Goal: Task Accomplishment & Management: Use online tool/utility

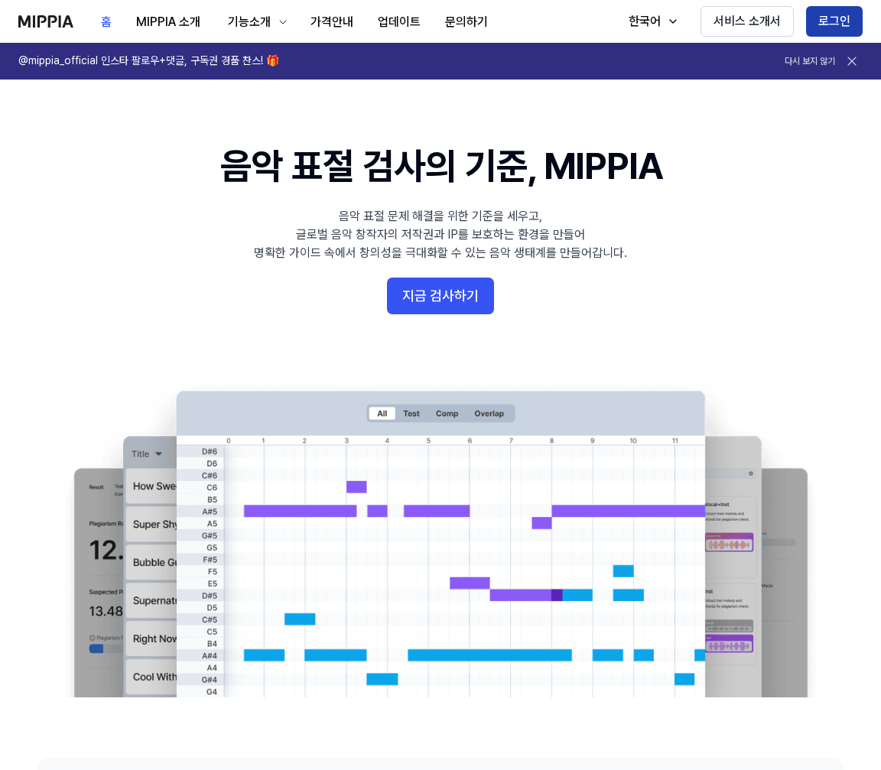
click at [825, 24] on button "로그인" at bounding box center [834, 21] width 57 height 31
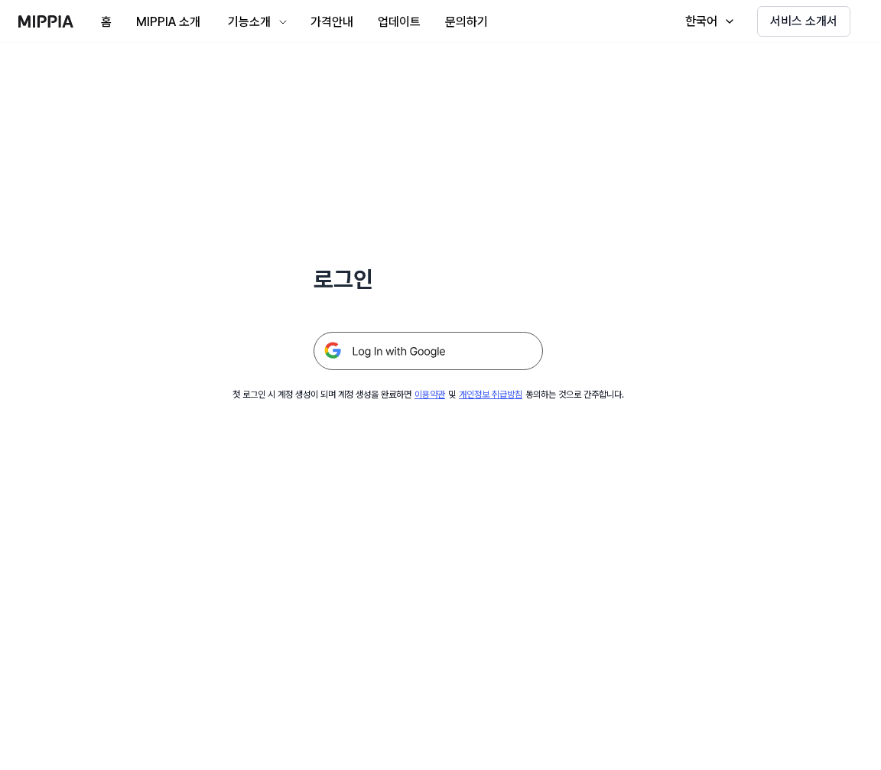
click at [467, 369] on img at bounding box center [428, 351] width 229 height 38
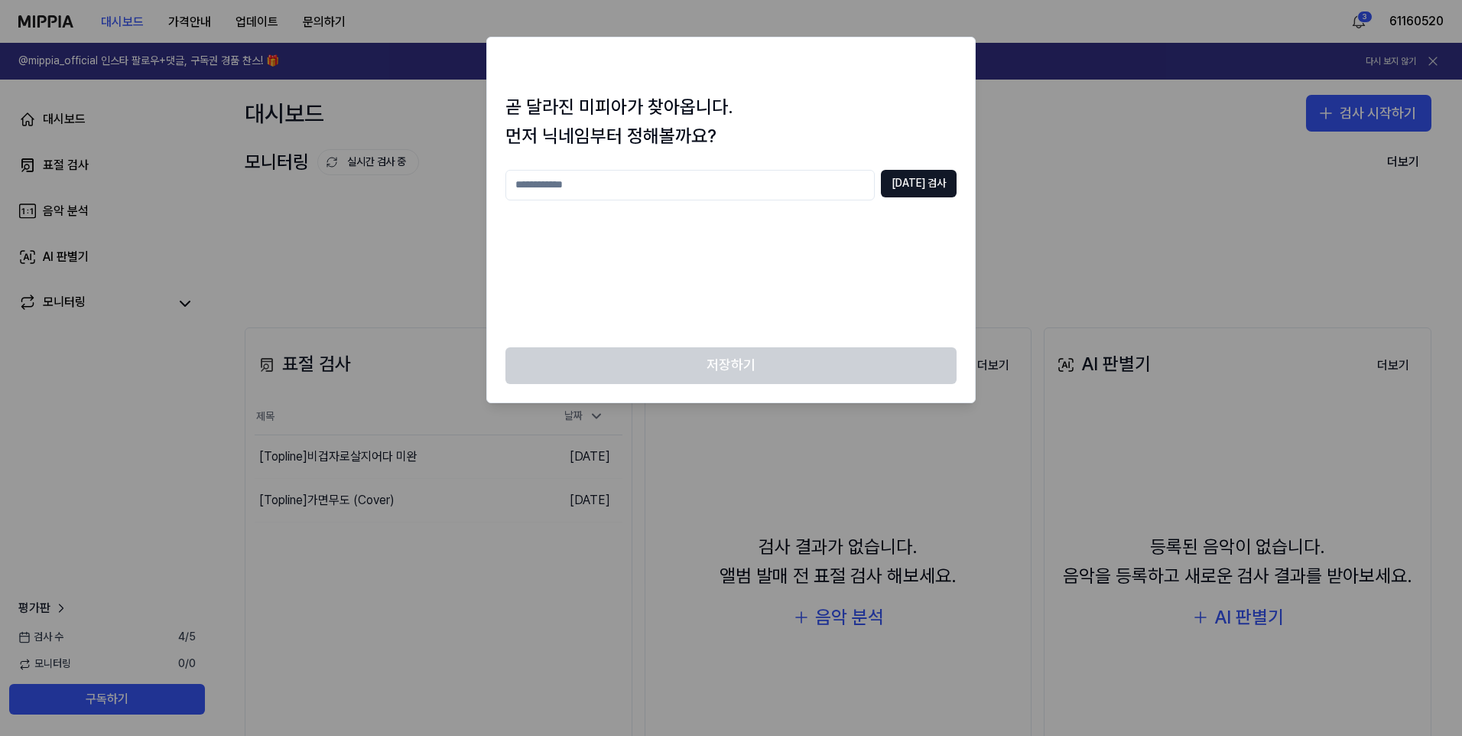
click at [684, 185] on input "text" at bounding box center [689, 185] width 369 height 31
type input "**"
click at [932, 186] on button "[DATE] 검사" at bounding box center [919, 184] width 76 height 28
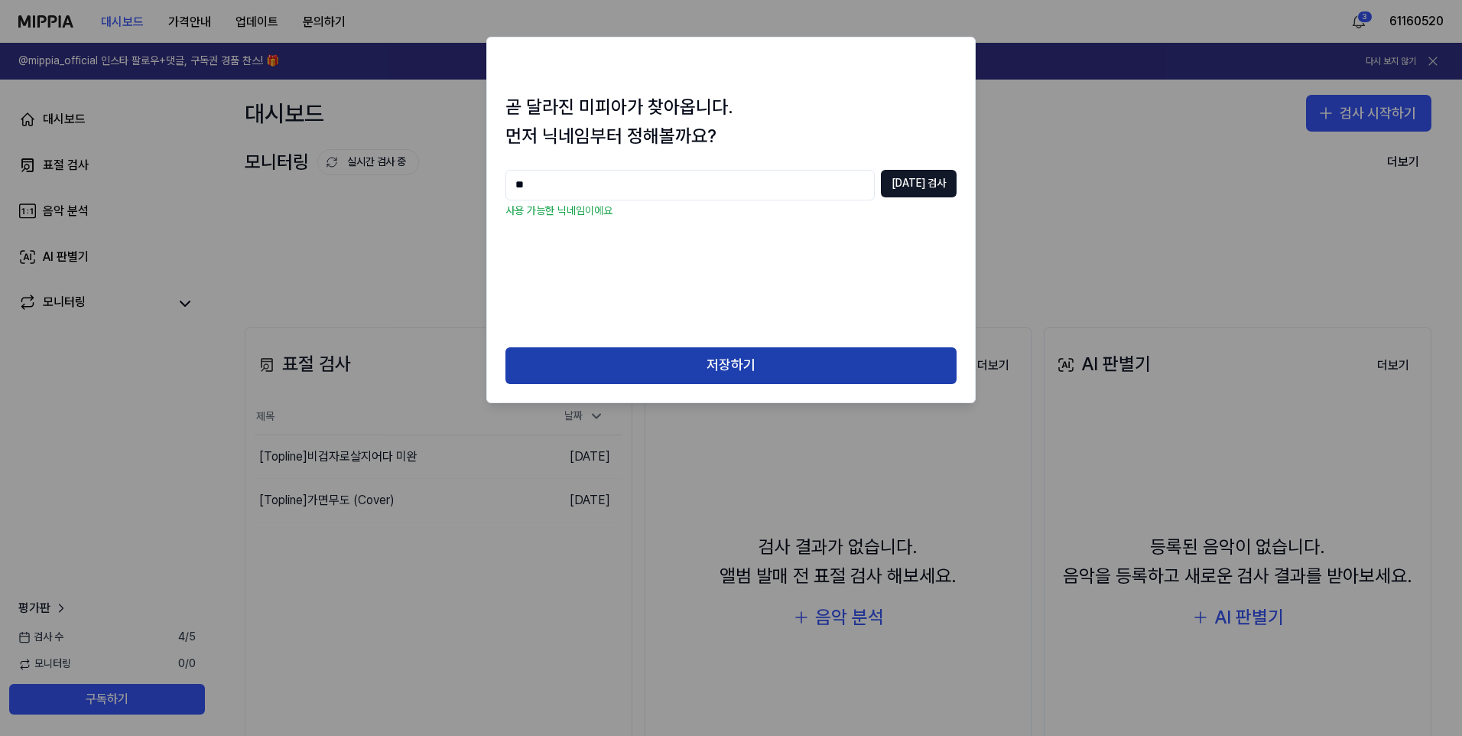
click at [749, 375] on button "저장하기" at bounding box center [730, 365] width 451 height 37
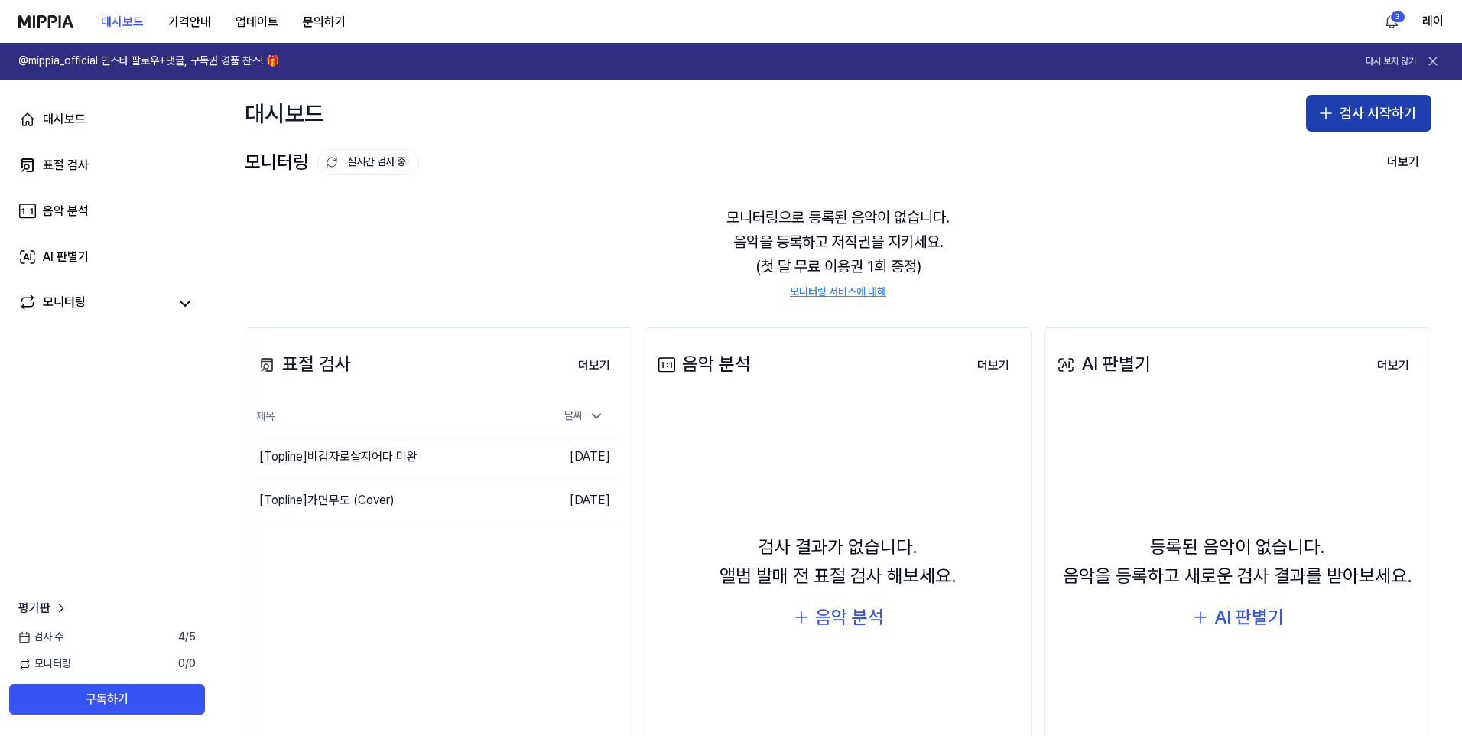
click at [1337, 108] on button "검사 시작하기" at bounding box center [1368, 113] width 125 height 37
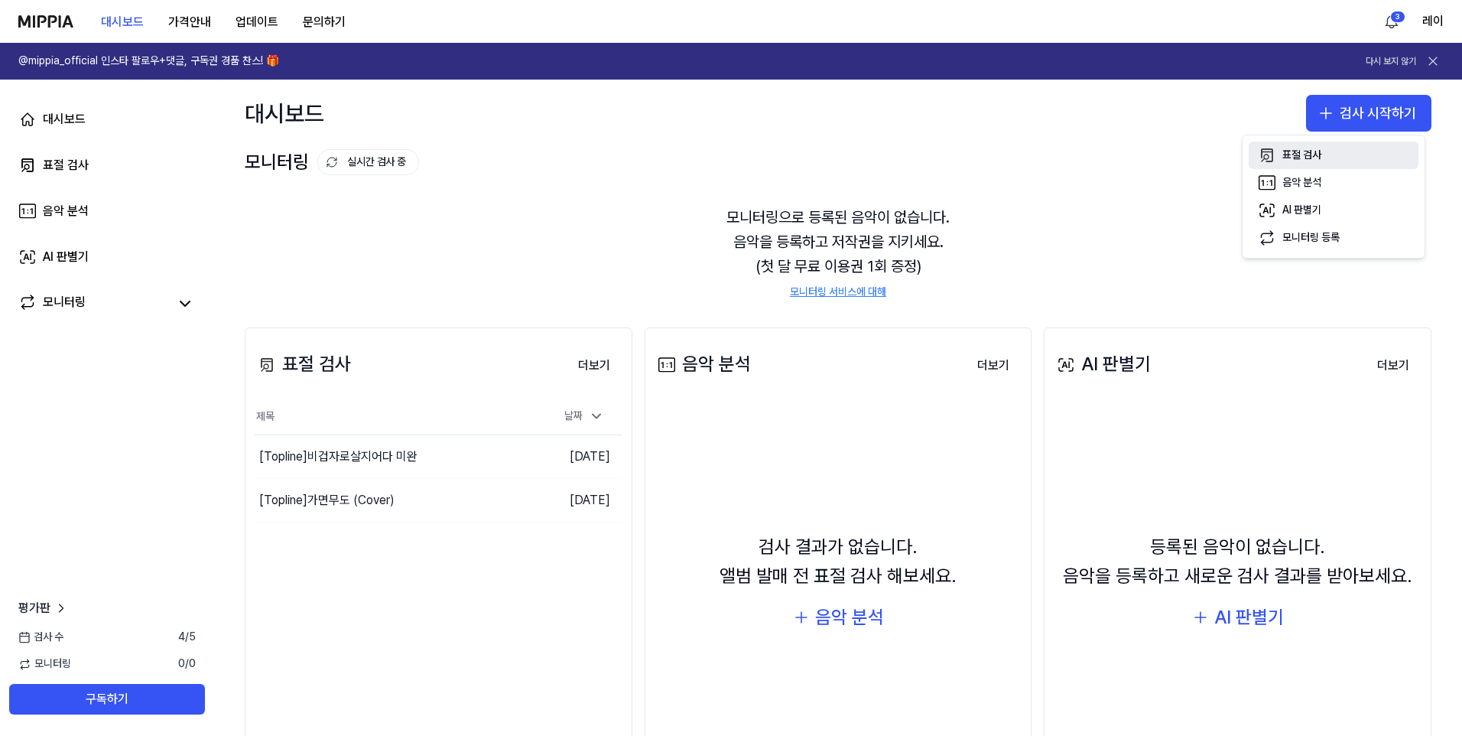
click at [1321, 154] on div "표절 검사" at bounding box center [1301, 155] width 39 height 15
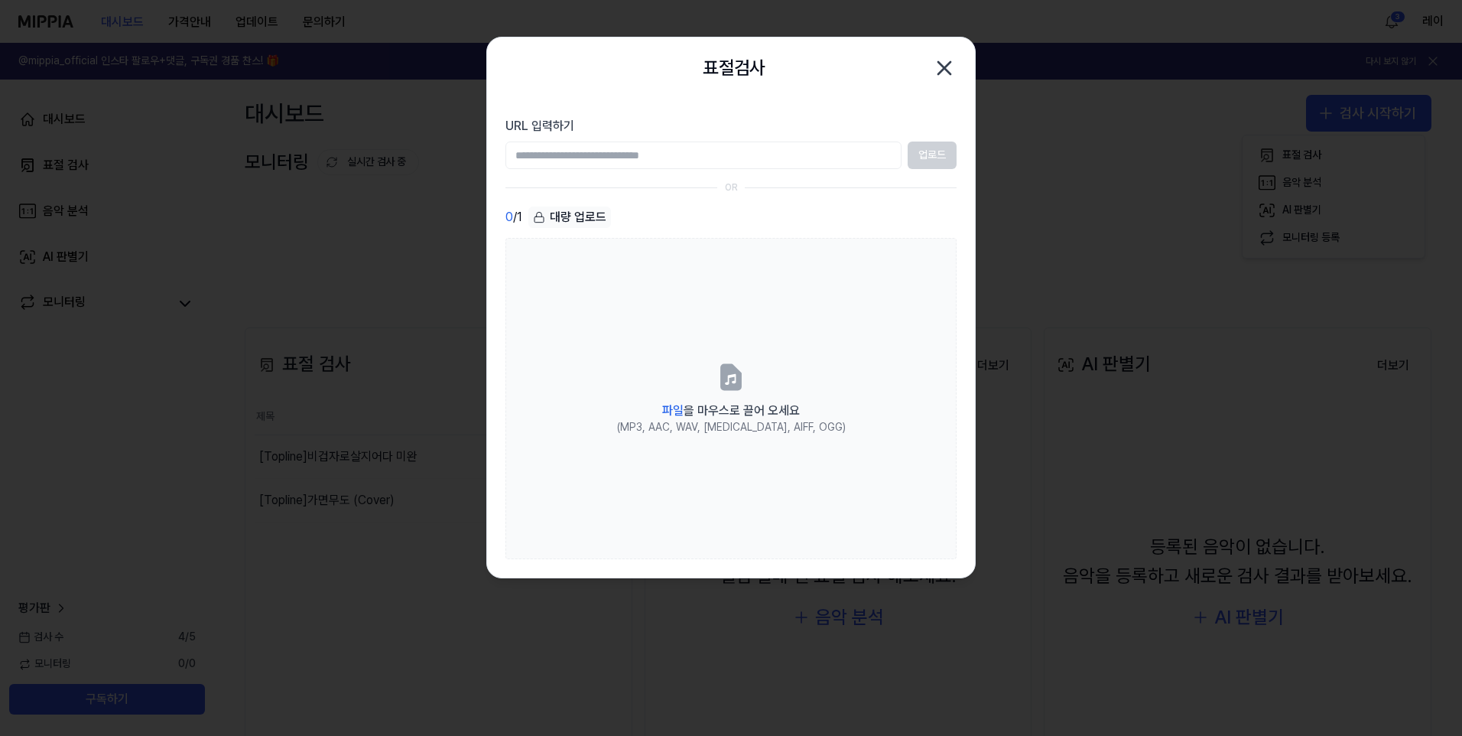
click at [666, 151] on input "URL 입력하기" at bounding box center [703, 155] width 396 height 28
paste input "**********"
type input "**********"
click at [918, 157] on button "업로드" at bounding box center [932, 155] width 49 height 28
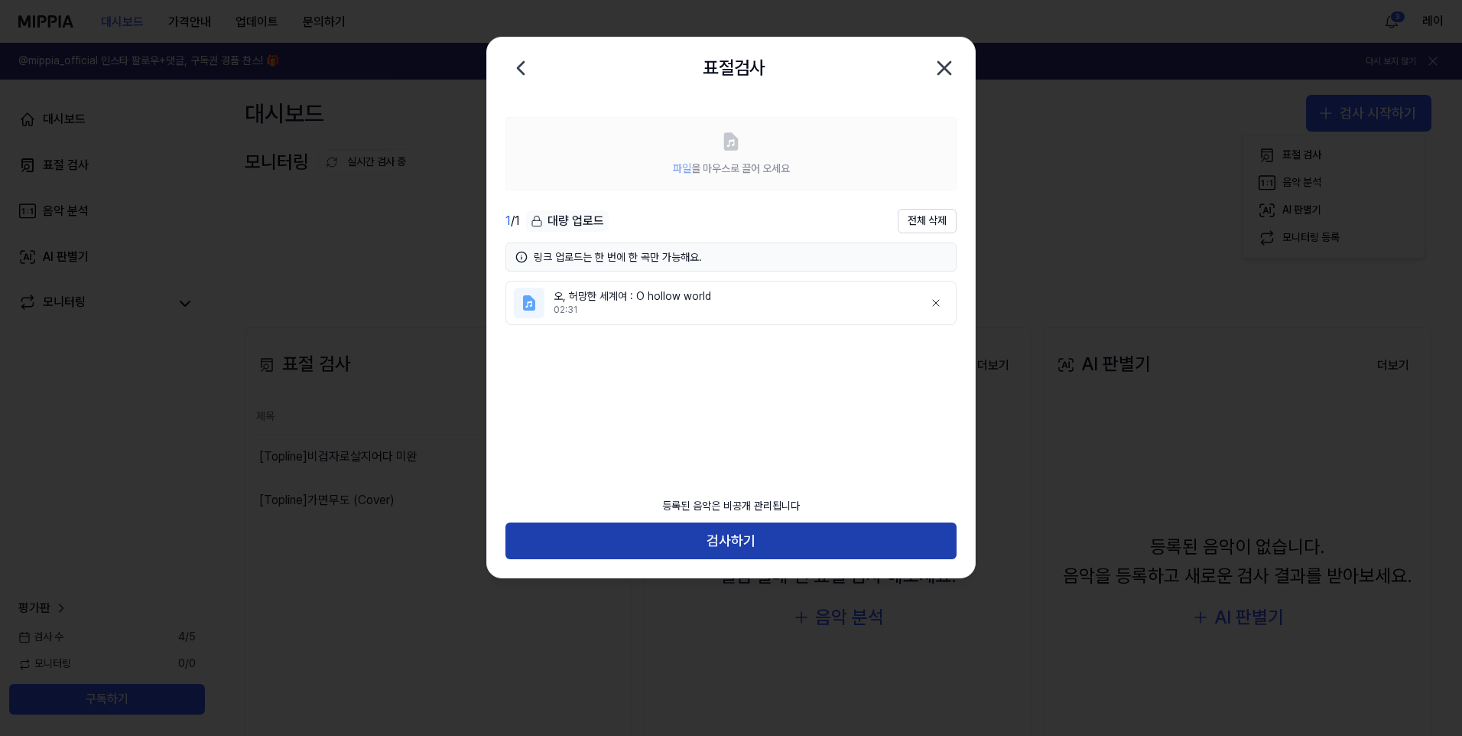
click at [733, 544] on button "검사하기" at bounding box center [730, 540] width 451 height 37
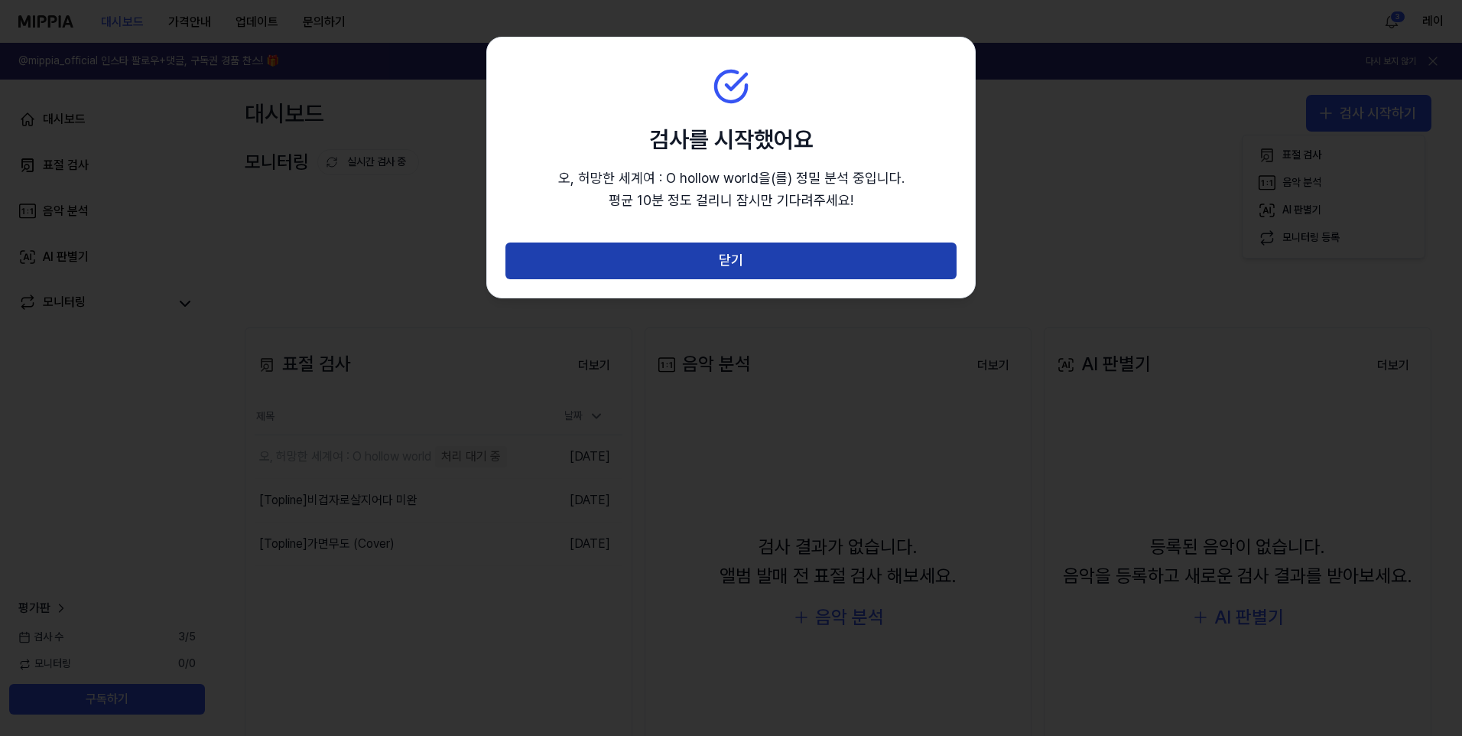
click at [690, 264] on button "닫기" at bounding box center [730, 260] width 451 height 37
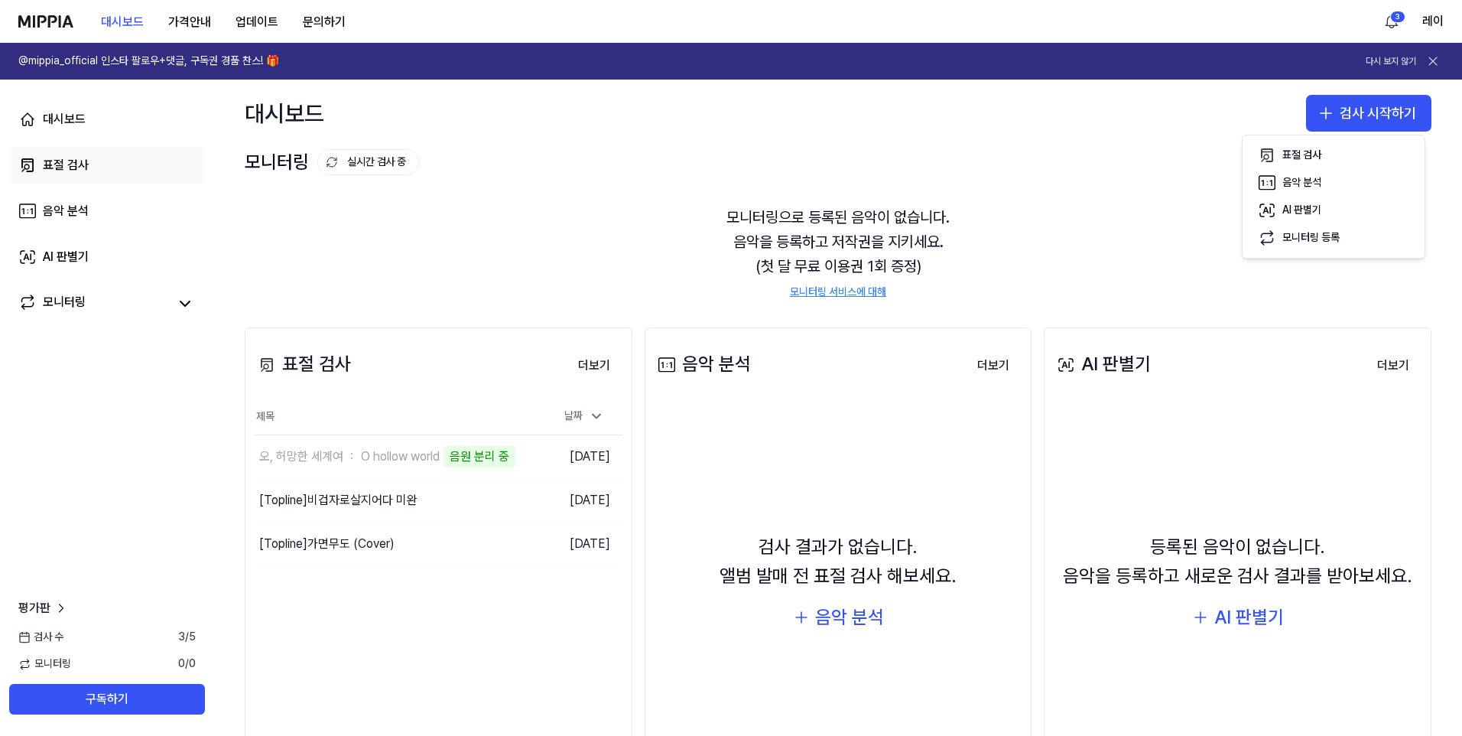
click at [108, 167] on link "표절 검사" at bounding box center [107, 165] width 196 height 37
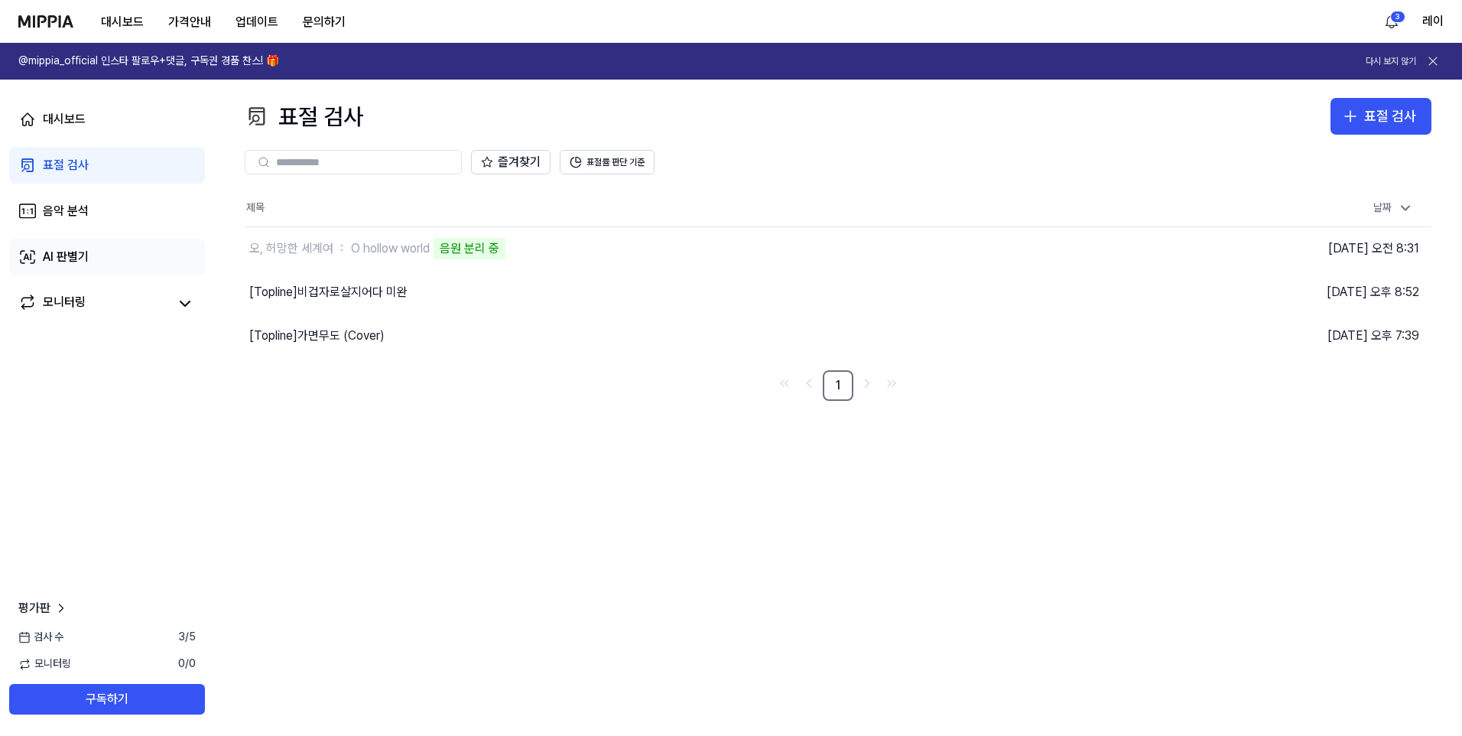
click at [63, 263] on div "AI 판별기" at bounding box center [66, 257] width 46 height 18
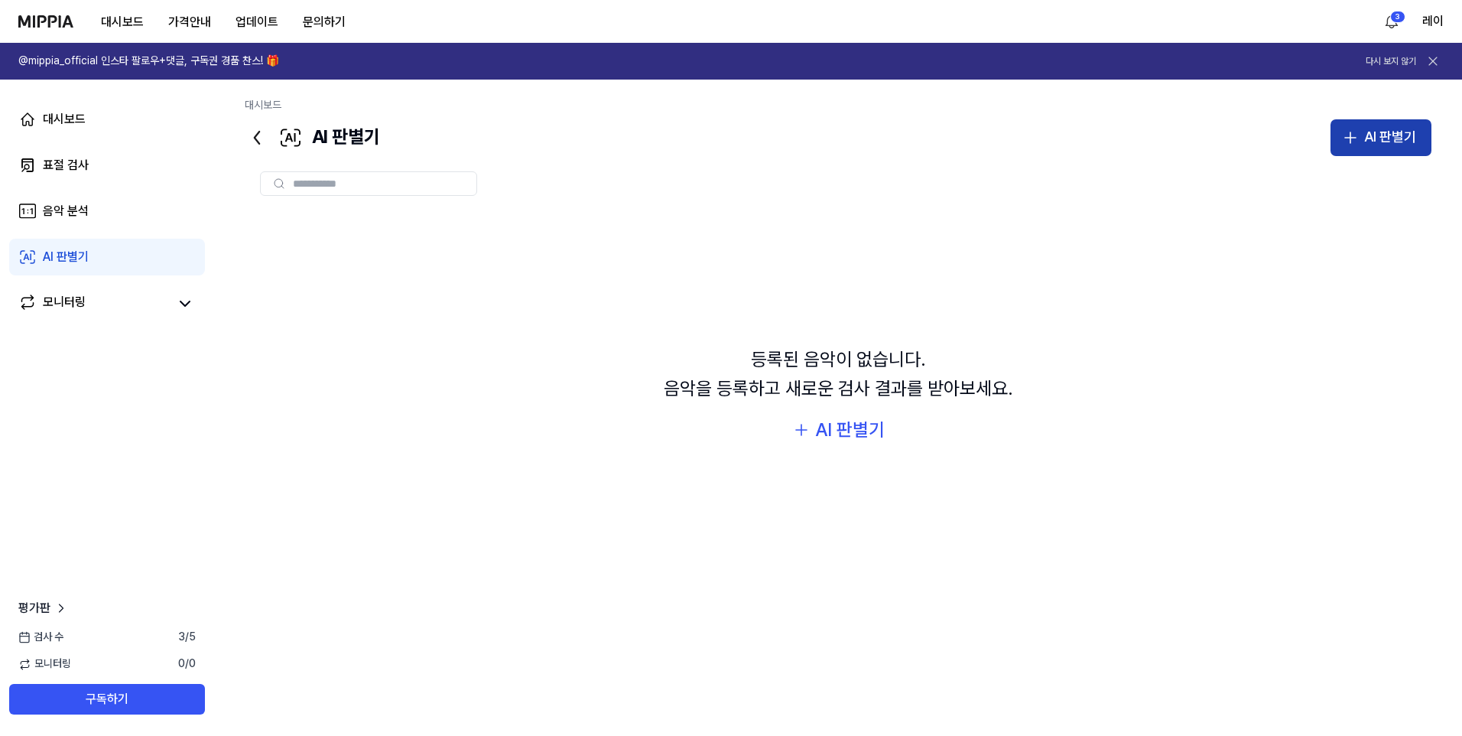
click at [1398, 139] on div "AI 판별기" at bounding box center [1390, 137] width 52 height 22
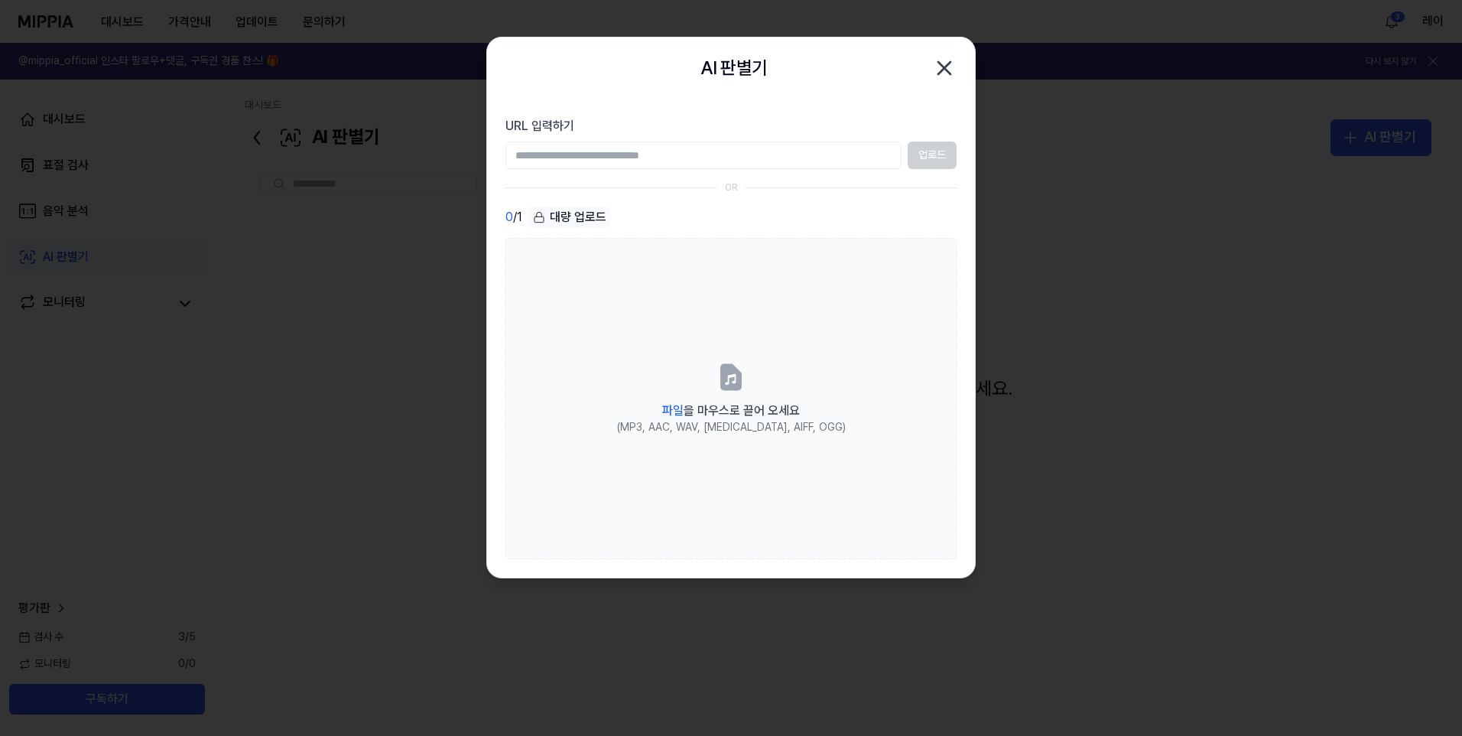
drag, startPoint x: 941, startPoint y: 58, endPoint x: 310, endPoint y: 145, distance: 636.9
click at [938, 60] on icon "button" at bounding box center [944, 68] width 24 height 24
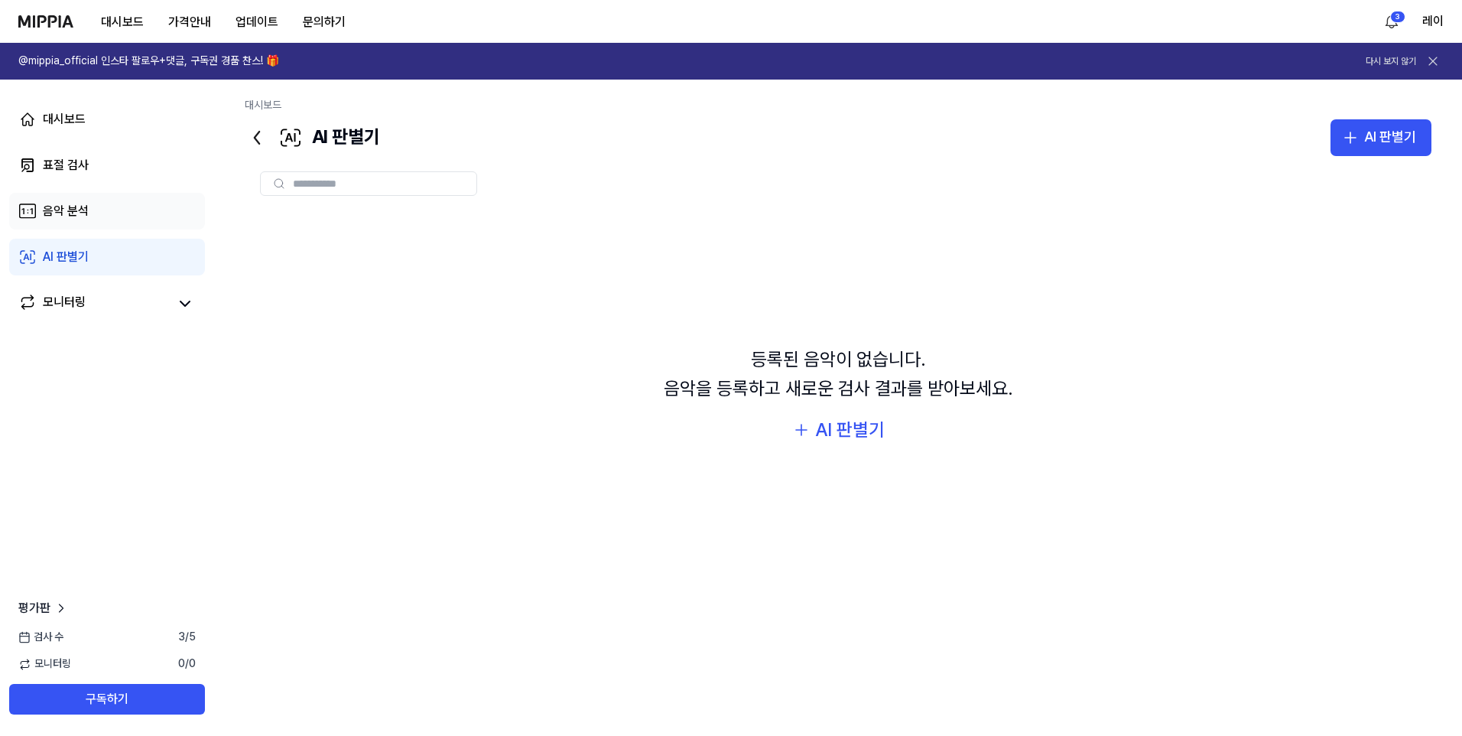
click at [83, 219] on div "음악 분석" at bounding box center [66, 211] width 46 height 18
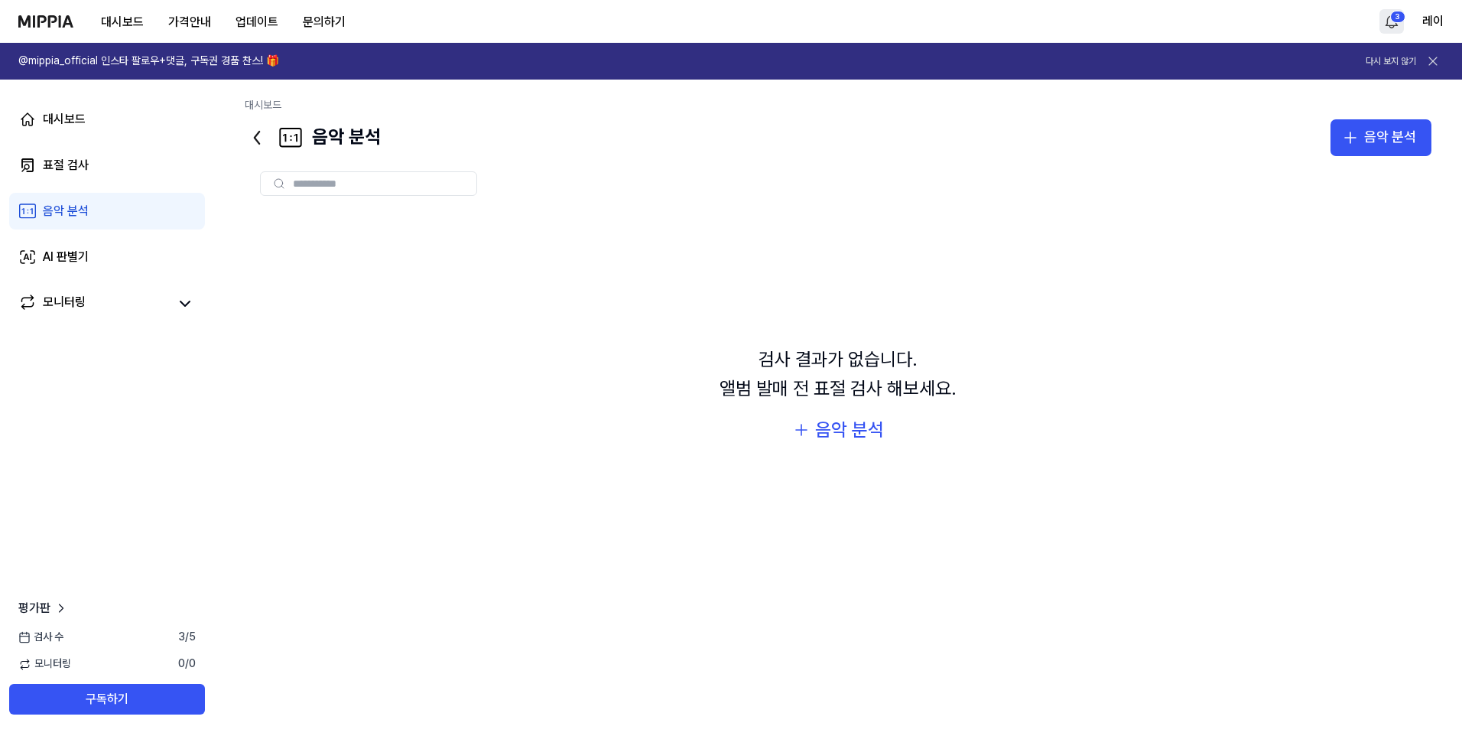
click at [1387, 21] on html "대시보드 가격안내 업데이트 문의하기 3 레이 @mippia_official 인스타 팔로우+댓글, 구독권 경품 찬스! 🎁 다시 보지 않기 대시보…" at bounding box center [731, 368] width 1462 height 736
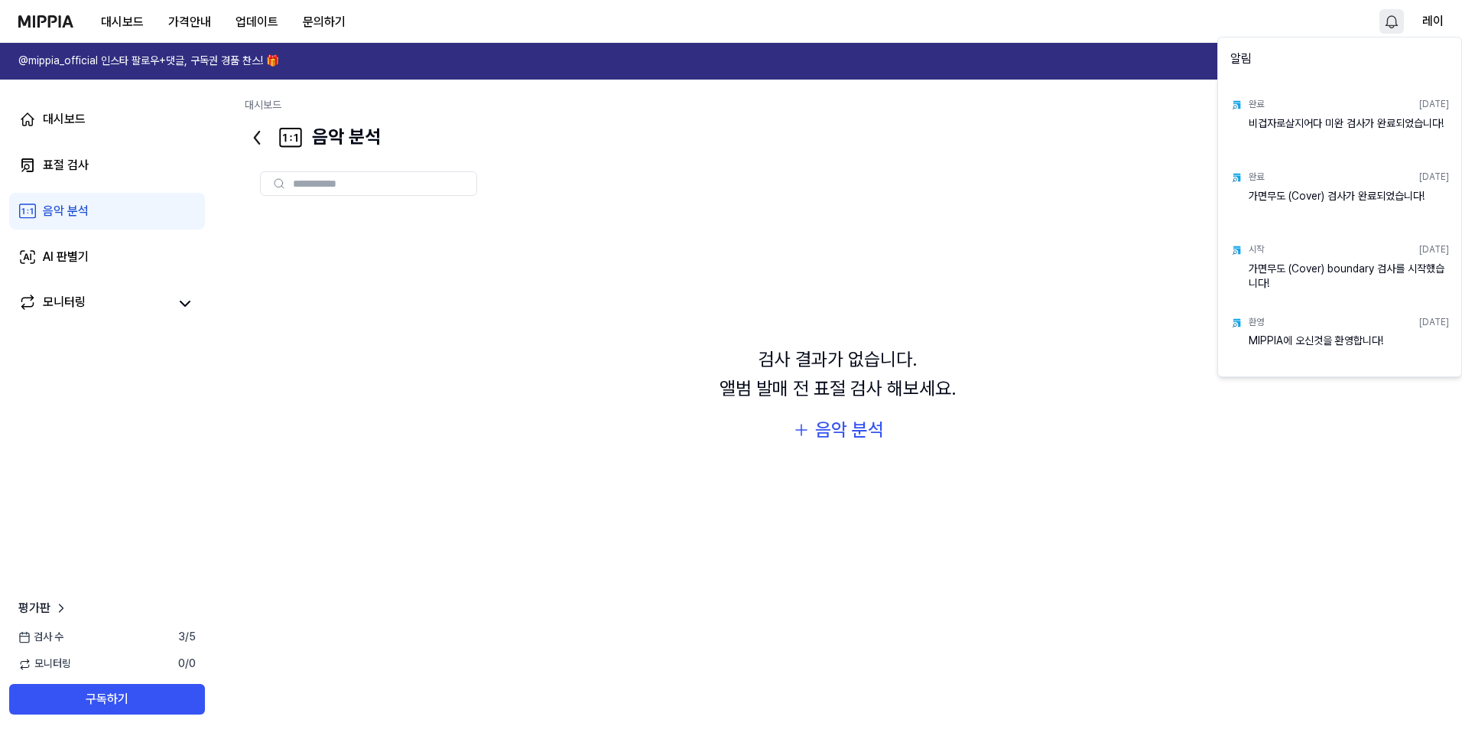
click at [840, 413] on html "대시보드 가격안내 업데이트 문의하기 레이 @mippia_official 인스타 팔로우+댓글, 구독권 경품 찬스! 🎁 다시 보지 않기 대시보드 …" at bounding box center [731, 368] width 1462 height 736
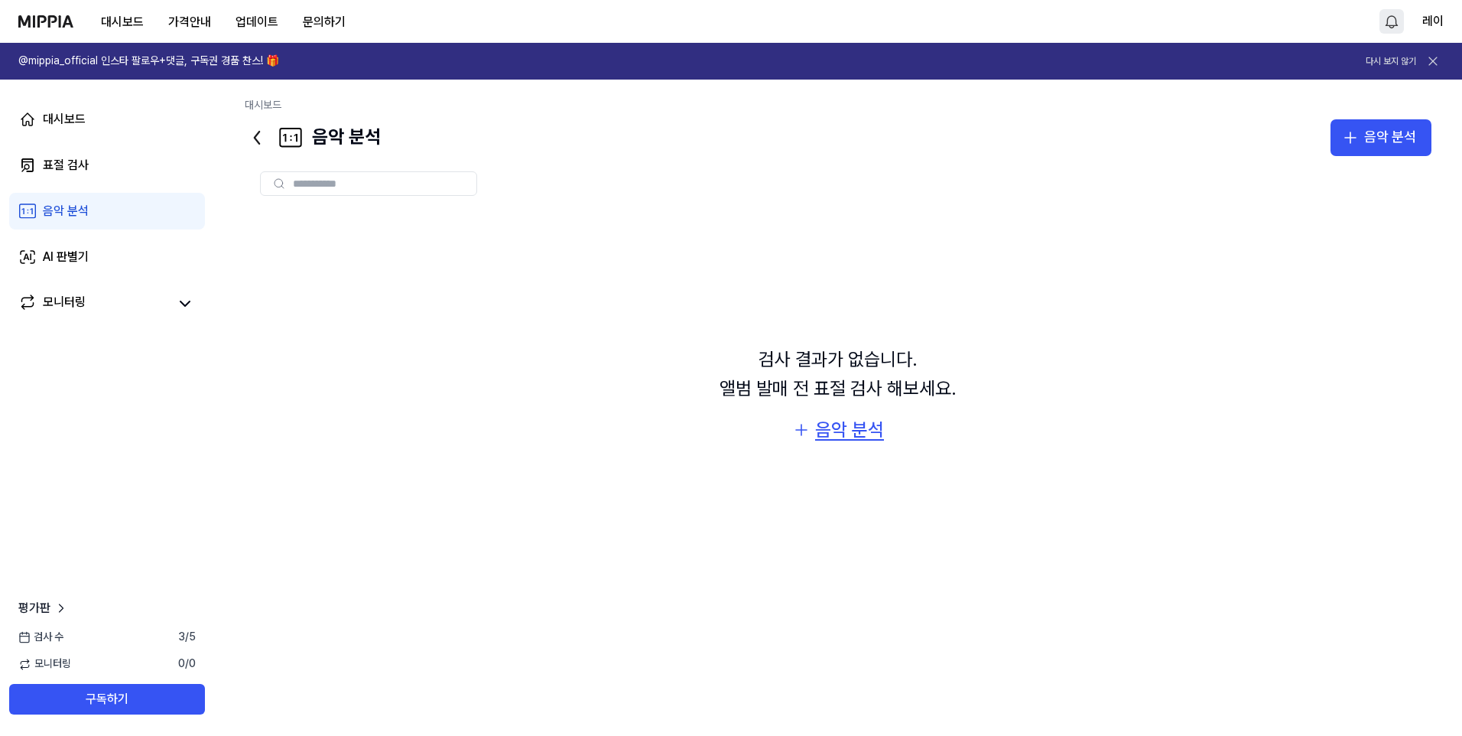
click at [834, 427] on div "음악 분석" at bounding box center [849, 429] width 69 height 29
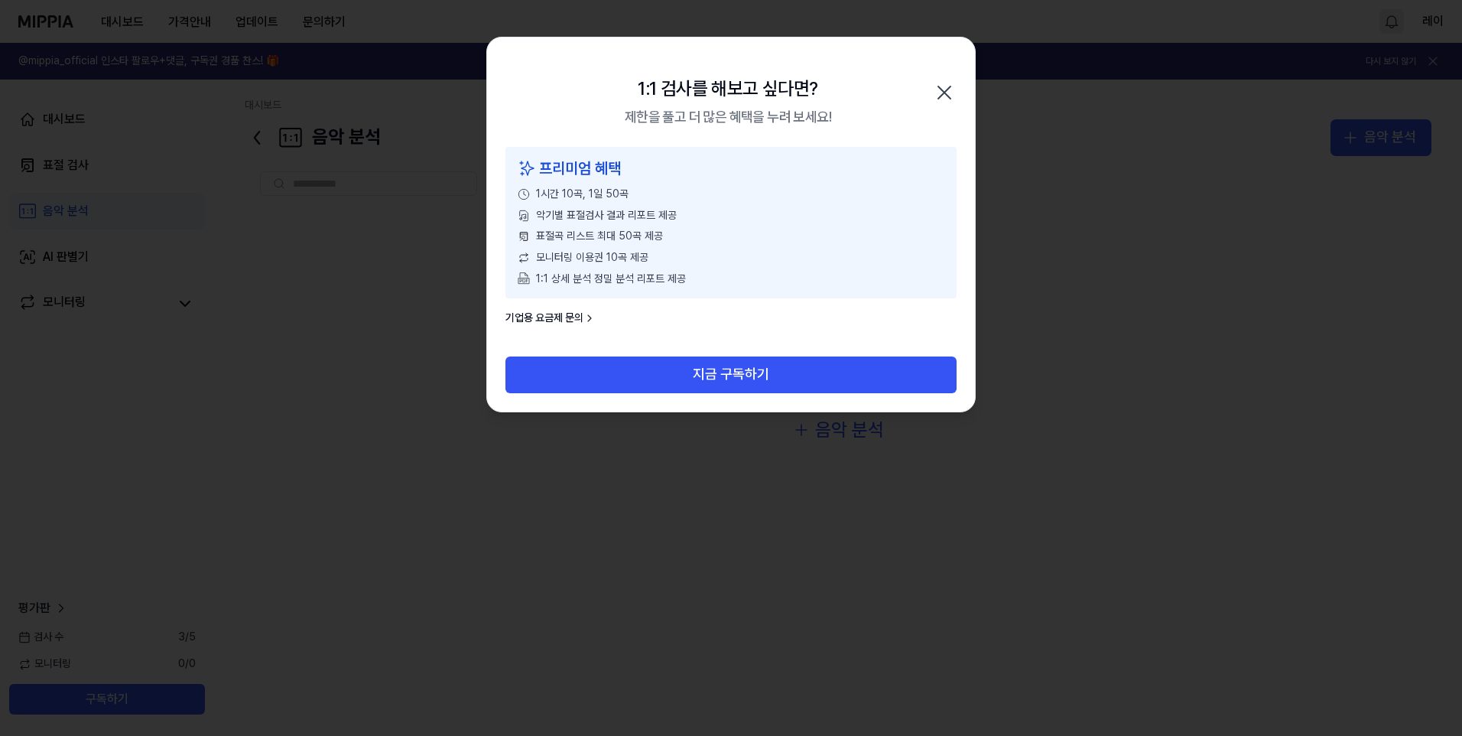
click at [947, 91] on icon "button" at bounding box center [944, 92] width 12 height 12
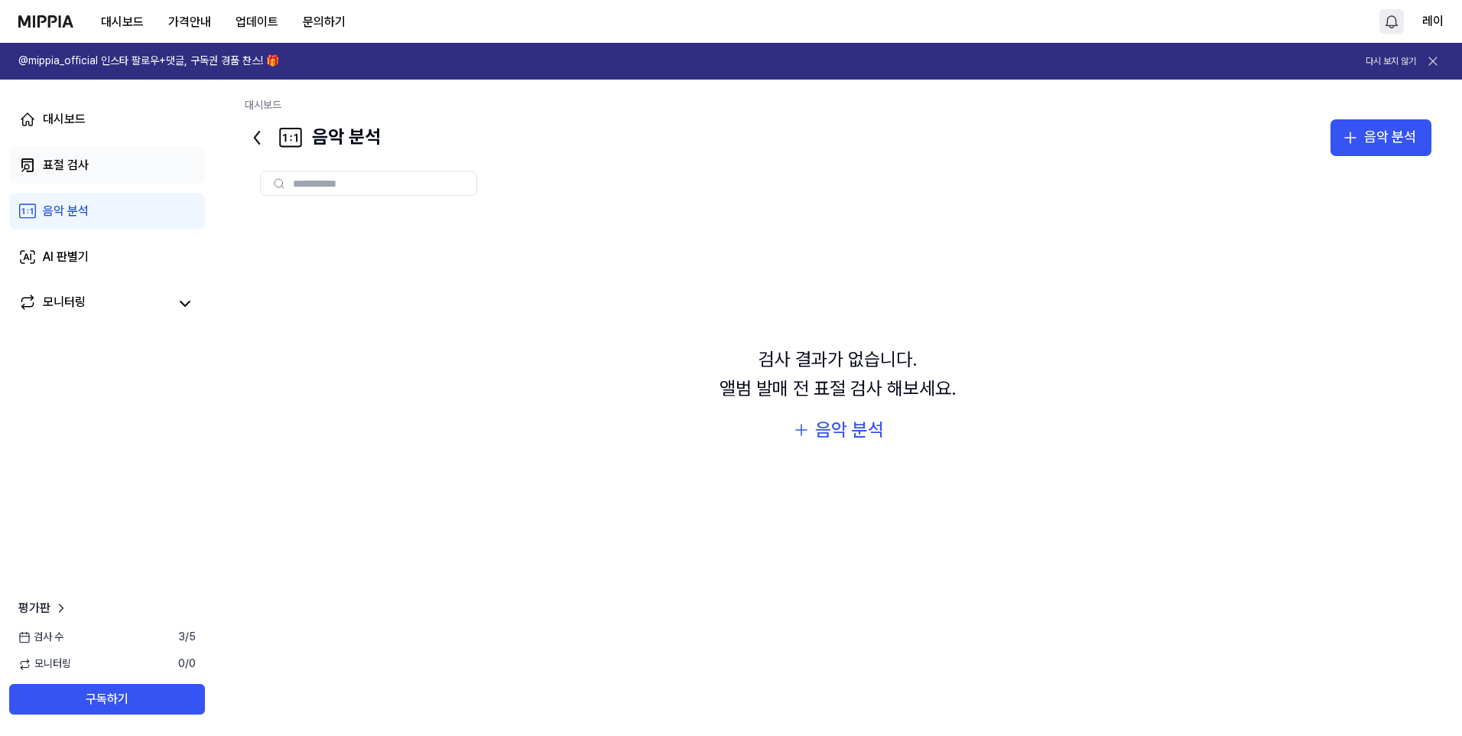
click at [108, 152] on link "표절 검사" at bounding box center [107, 165] width 196 height 37
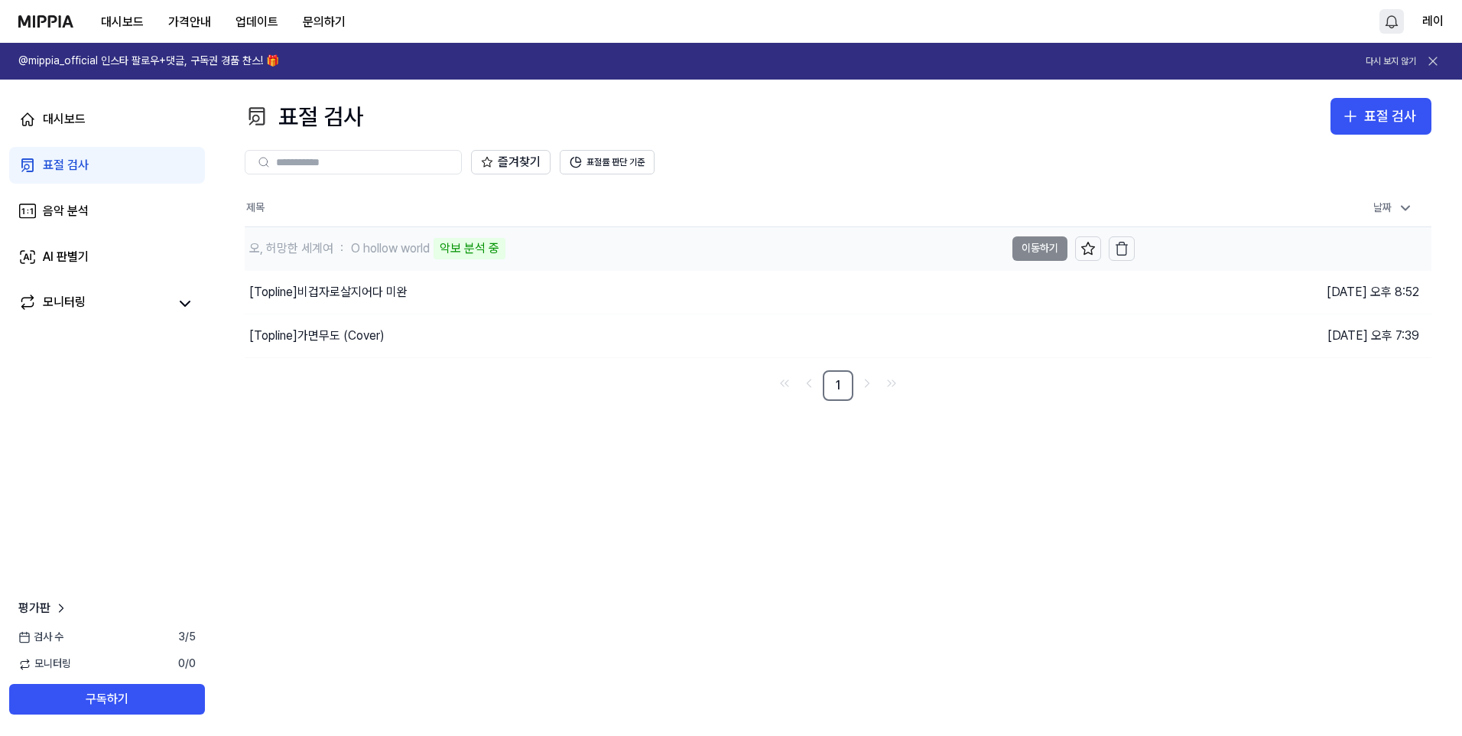
click at [362, 245] on div "오, 허망한 세계여 ： O hollow world" at bounding box center [339, 248] width 180 height 18
click at [1055, 242] on td "오, 허망한 세계여 ： O hollow world 악보 분석 중 이동하기" at bounding box center [690, 248] width 890 height 43
click at [634, 163] on button "표절률 판단 기준" at bounding box center [607, 162] width 95 height 24
click at [434, 250] on div "오, 허망한 세계여 ： O hollow world" at bounding box center [625, 248] width 760 height 43
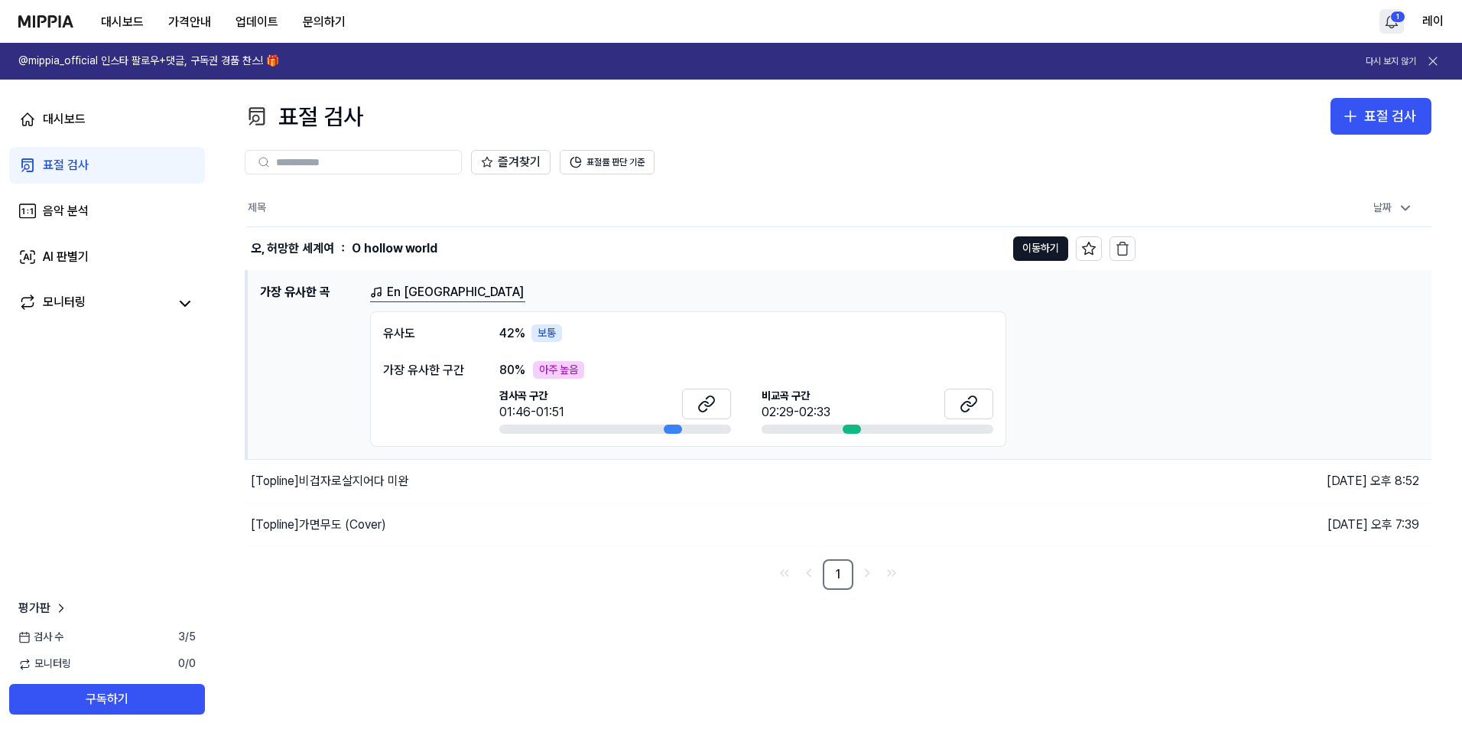
click at [668, 430] on div at bounding box center [673, 428] width 18 height 9
click at [726, 401] on button at bounding box center [706, 403] width 49 height 31
click at [974, 404] on icon at bounding box center [971, 401] width 9 height 10
click at [422, 298] on link "En [GEOGRAPHIC_DATA]" at bounding box center [447, 292] width 155 height 19
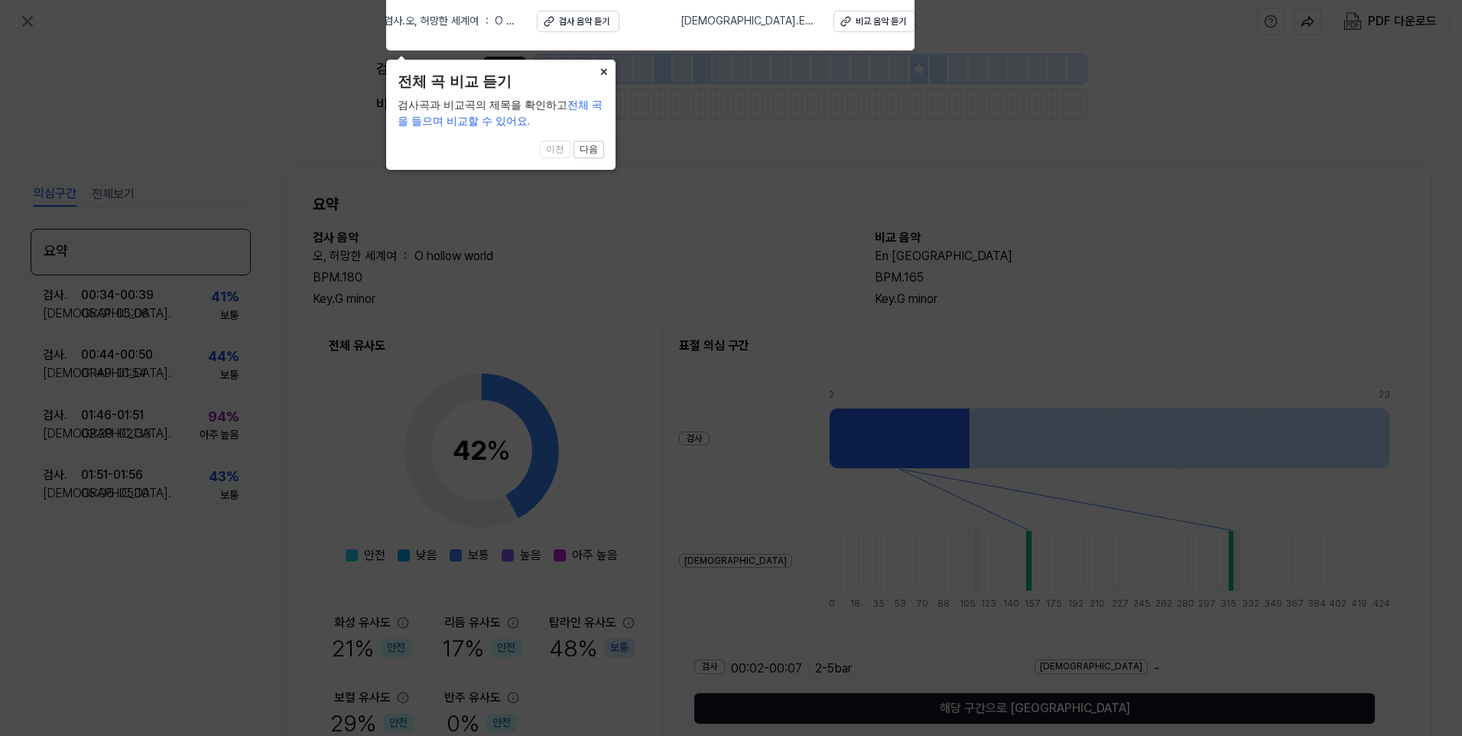
click at [605, 70] on button "×" at bounding box center [603, 70] width 24 height 21
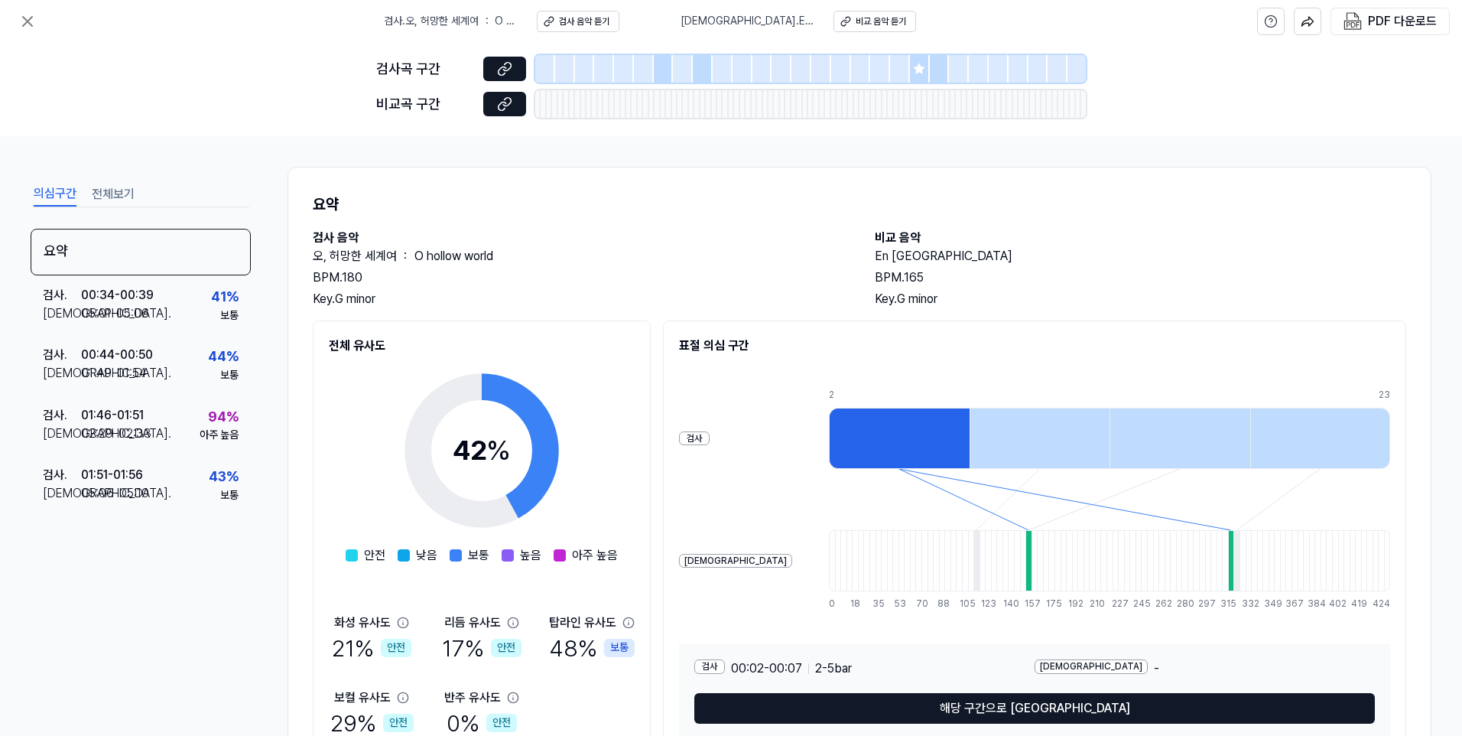
scroll to position [75, 0]
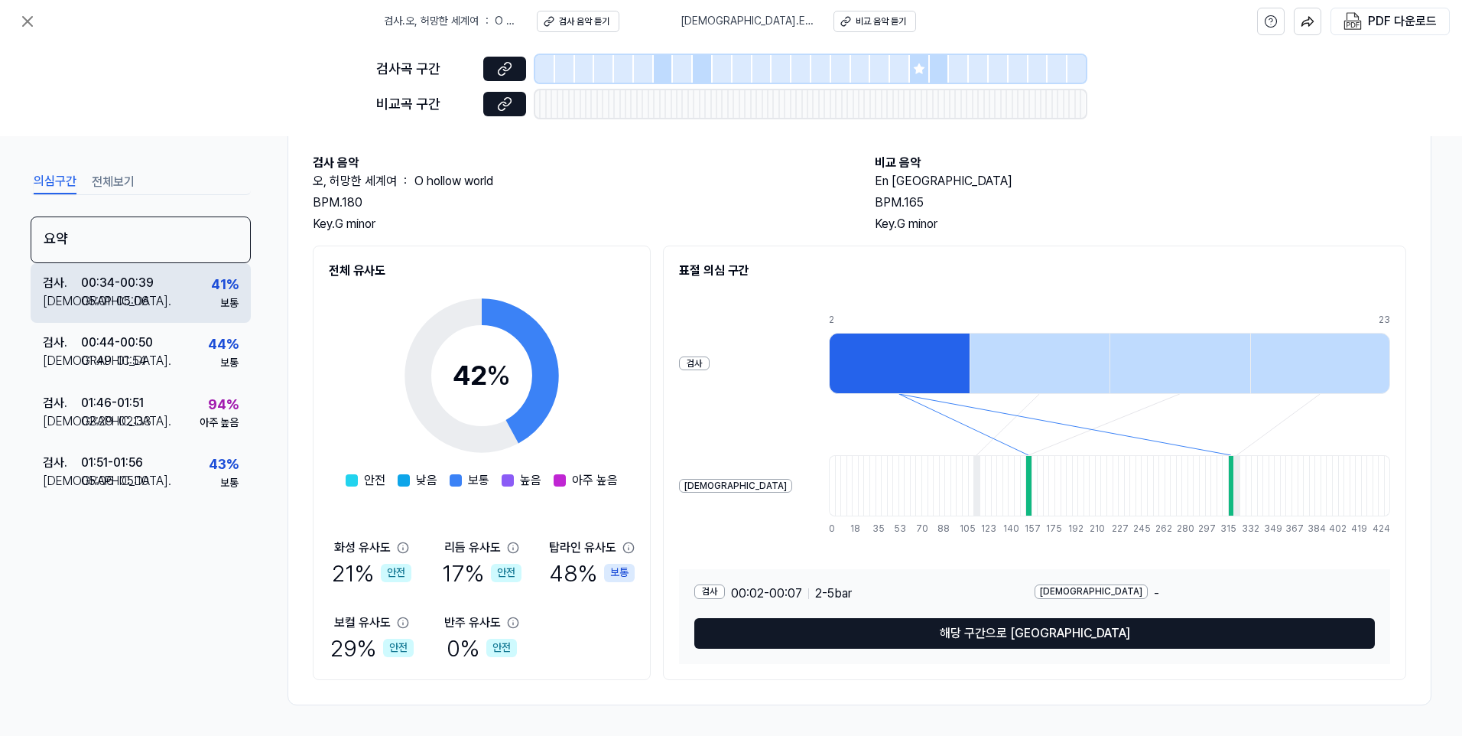
click at [193, 307] on div "검사 . 00:34 - 00:39 비교 . 05:01 - 05:06 41 % 보통" at bounding box center [141, 293] width 220 height 60
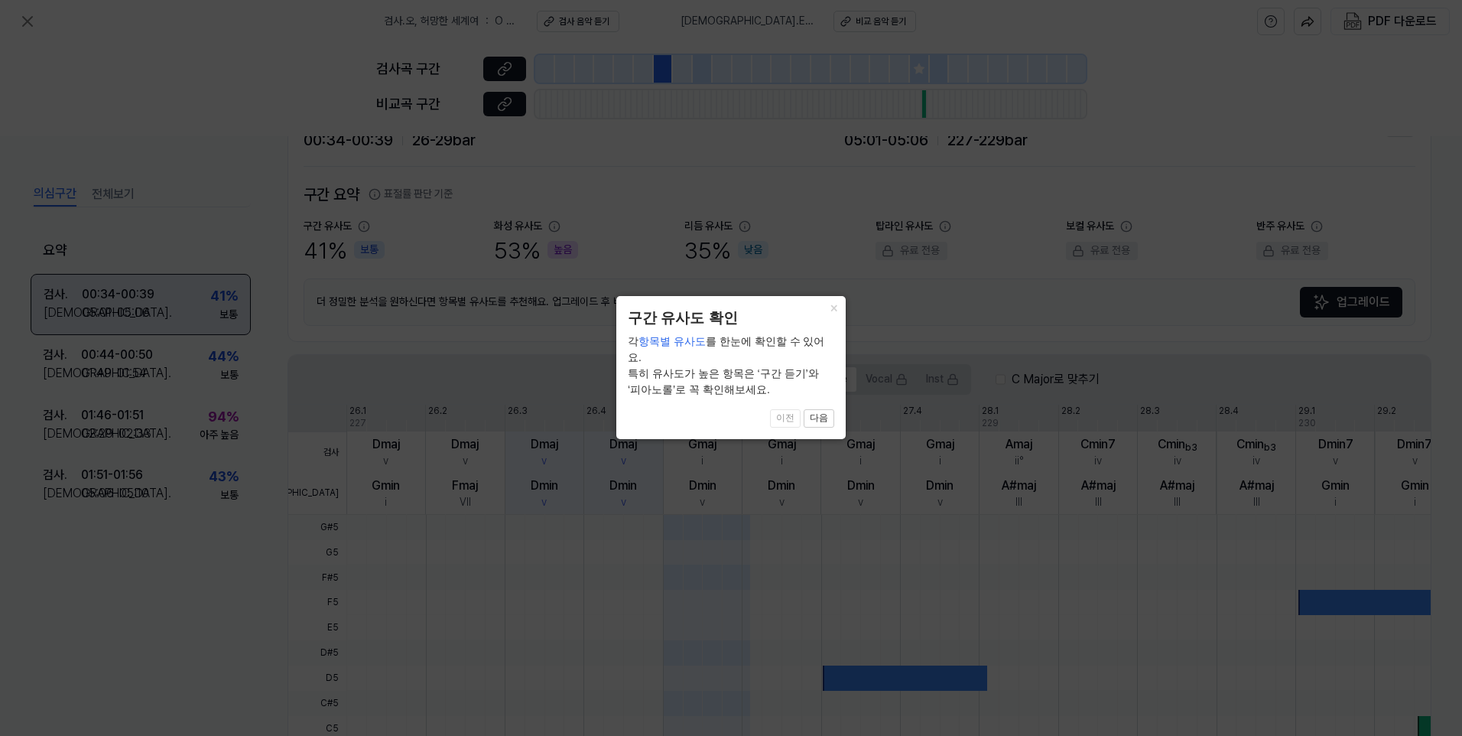
scroll to position [314, 0]
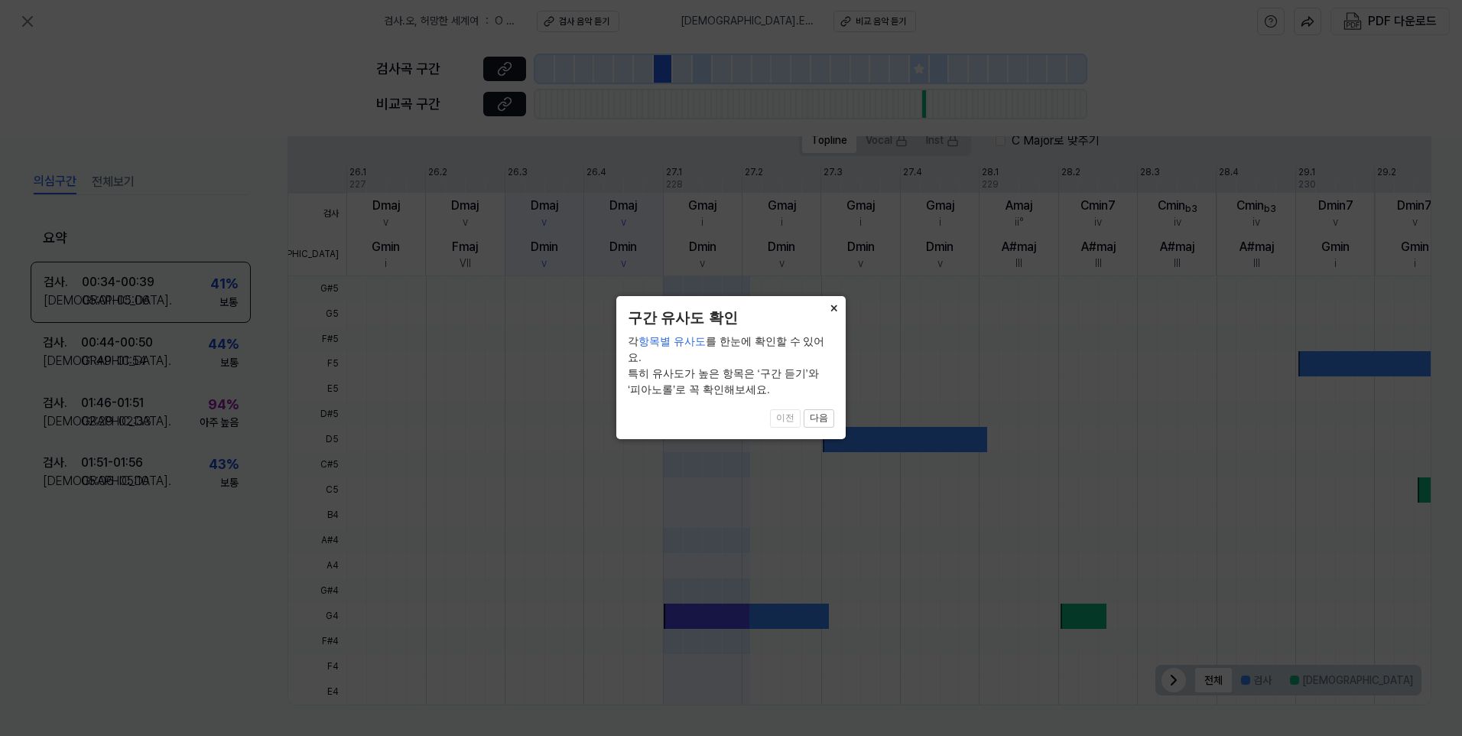
click at [827, 308] on button "×" at bounding box center [833, 306] width 24 height 21
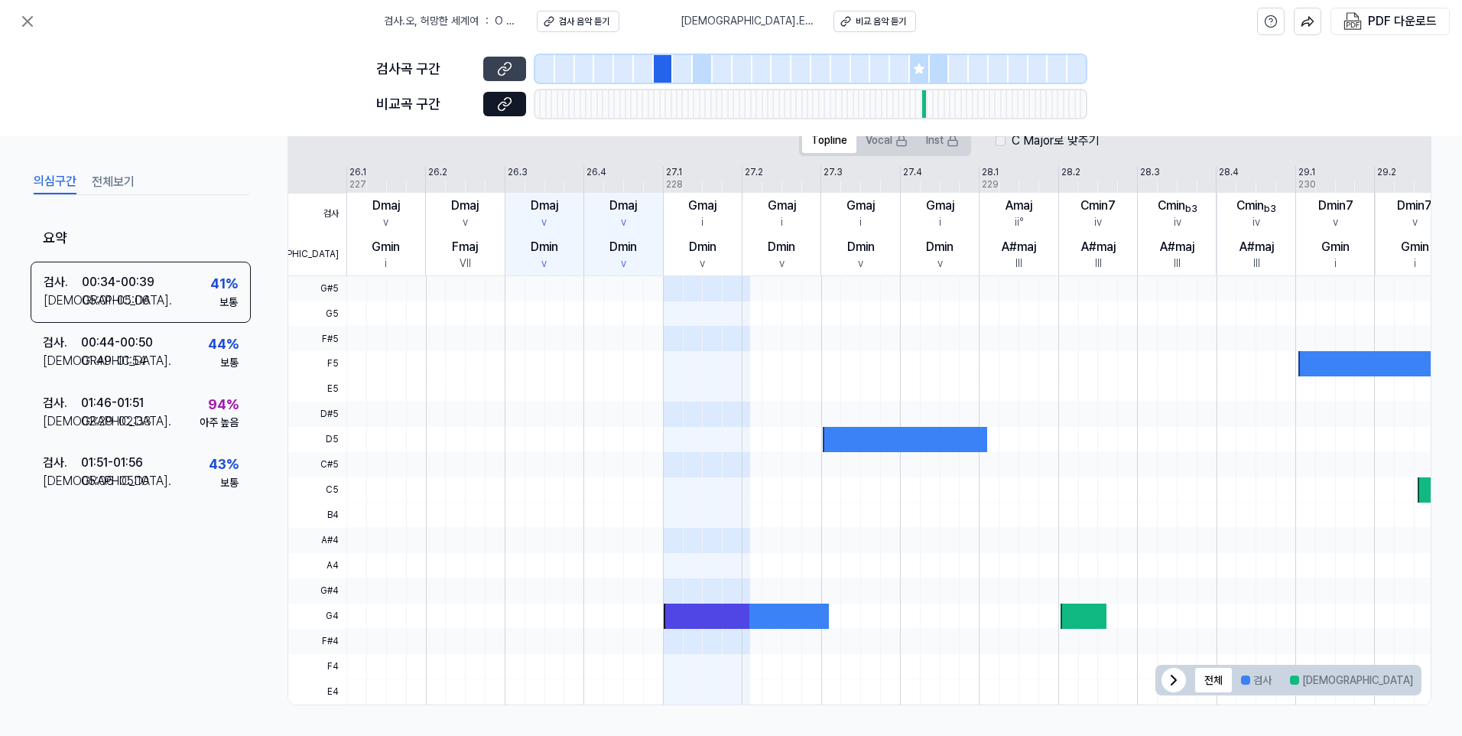
click at [517, 75] on button at bounding box center [504, 69] width 43 height 24
click at [518, 102] on button at bounding box center [504, 104] width 43 height 24
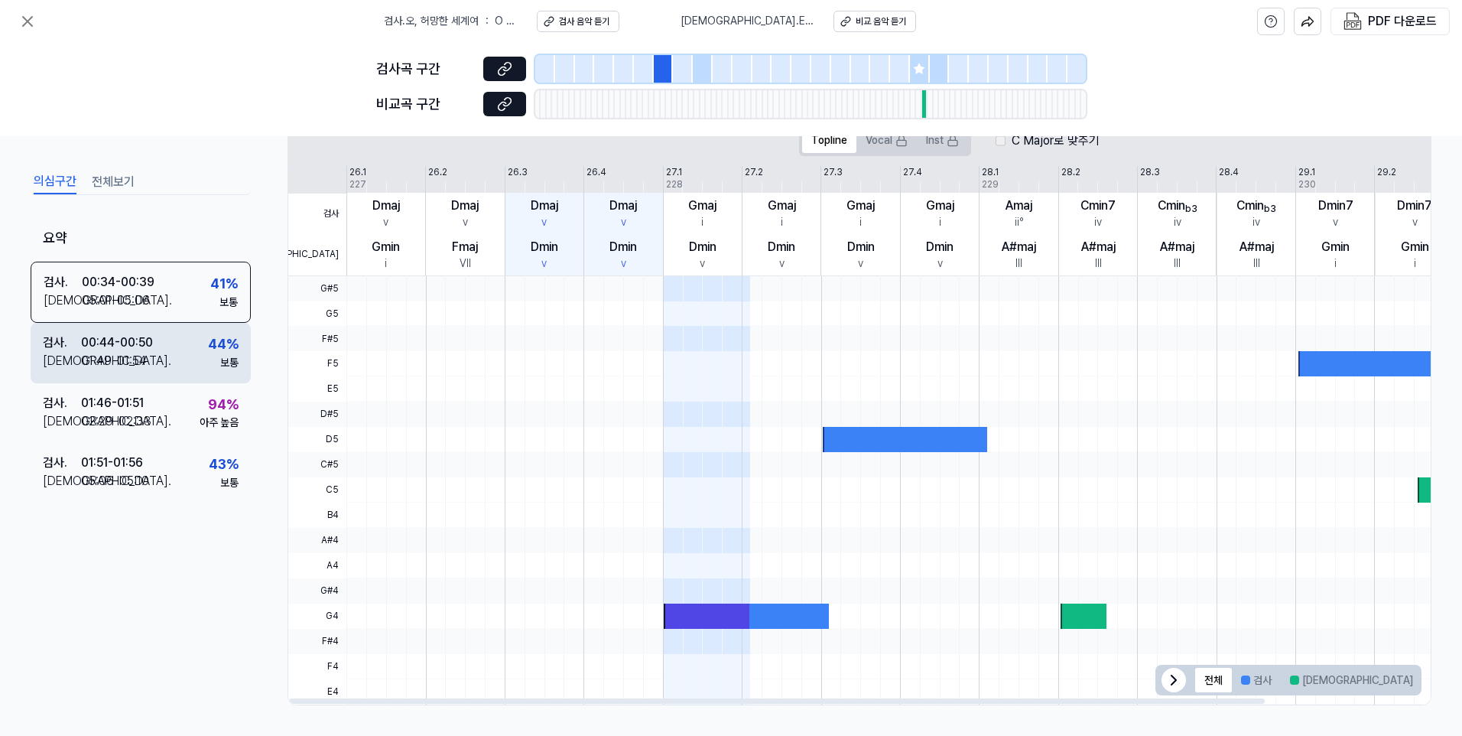
click at [154, 344] on div "검사 . 00:44 - 00:50 비교 . 01:49 - 01:54 44 % 보통" at bounding box center [141, 353] width 220 height 60
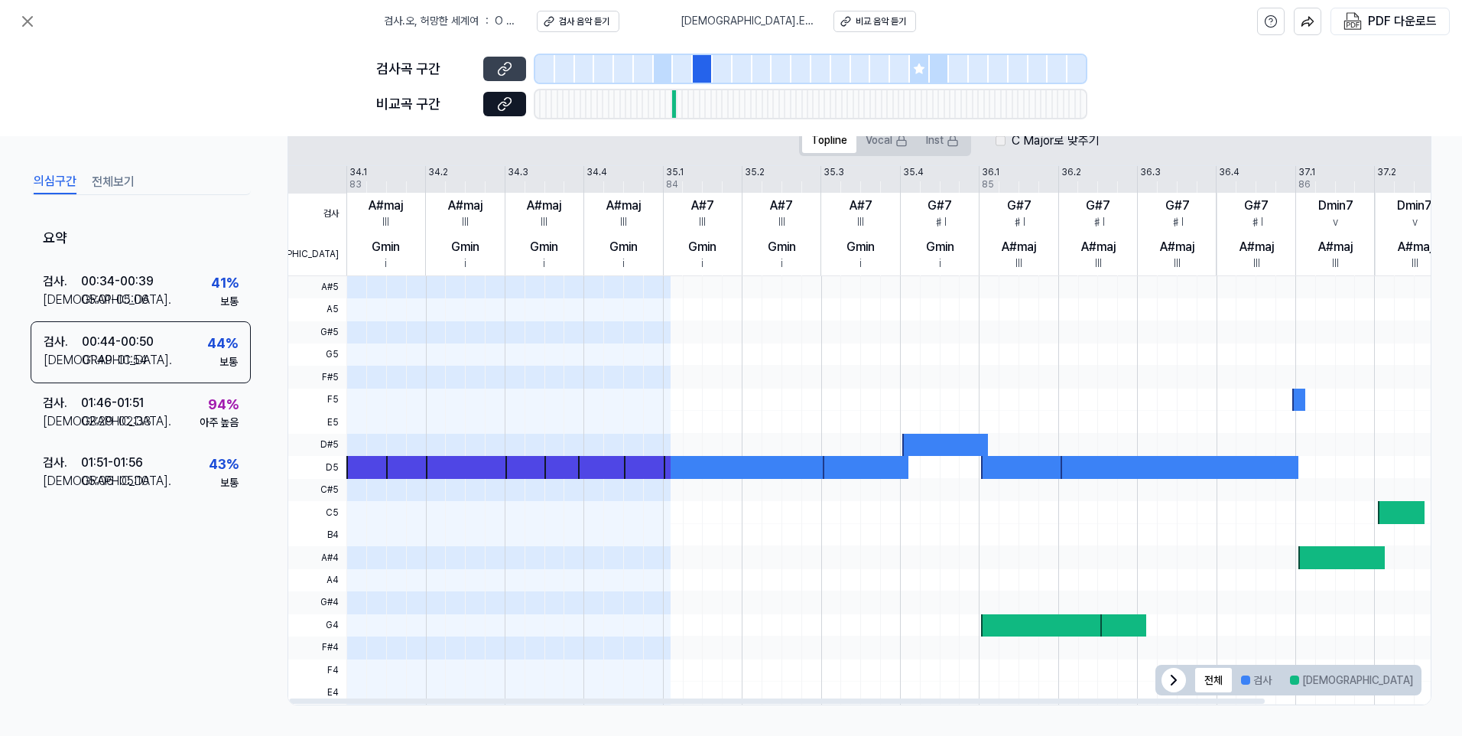
click at [522, 73] on button at bounding box center [504, 69] width 43 height 24
click at [515, 106] on button at bounding box center [504, 104] width 43 height 24
click at [210, 410] on div "94 %" at bounding box center [223, 404] width 31 height 22
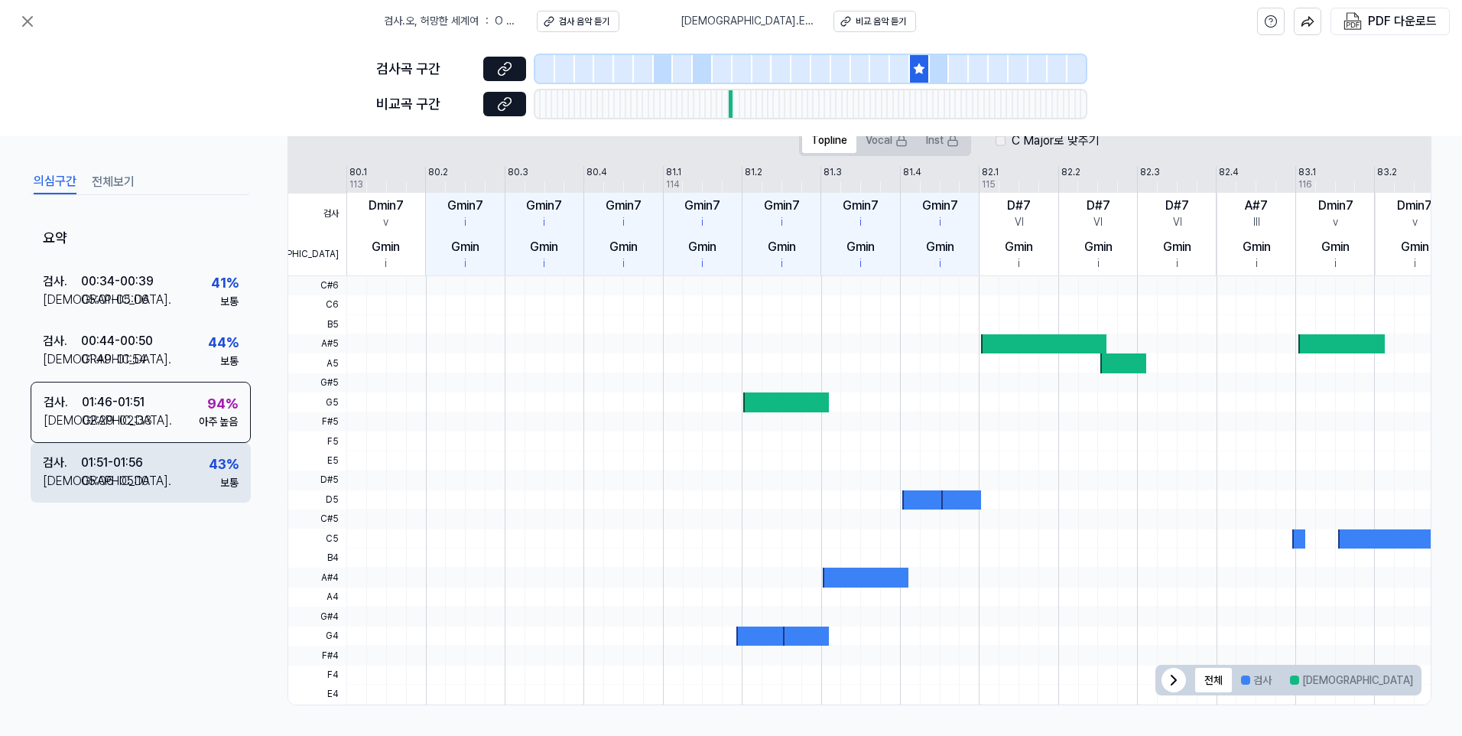
click at [215, 462] on div "43 %" at bounding box center [224, 464] width 30 height 22
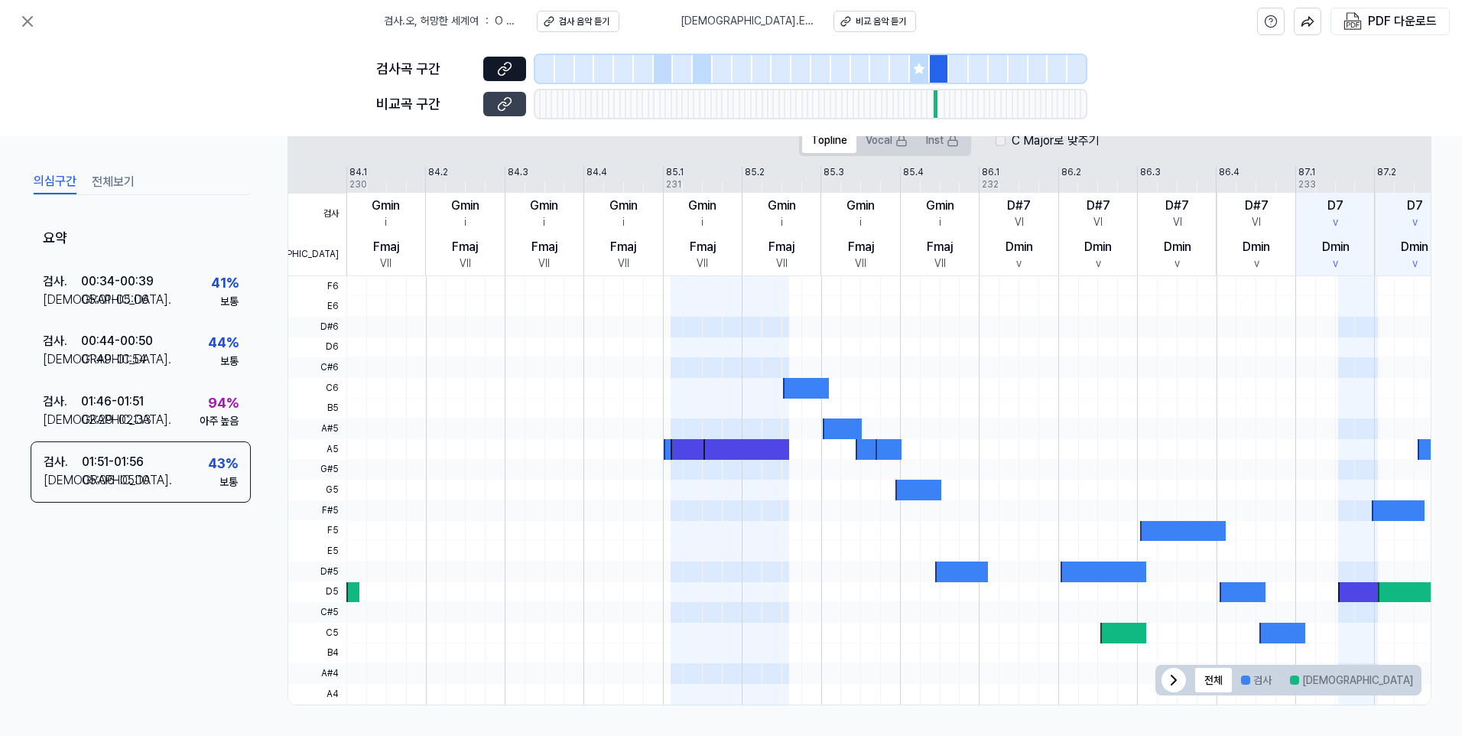
click at [499, 106] on icon at bounding box center [503, 106] width 8 height 8
click at [102, 183] on button "전체보기" at bounding box center [113, 182] width 43 height 24
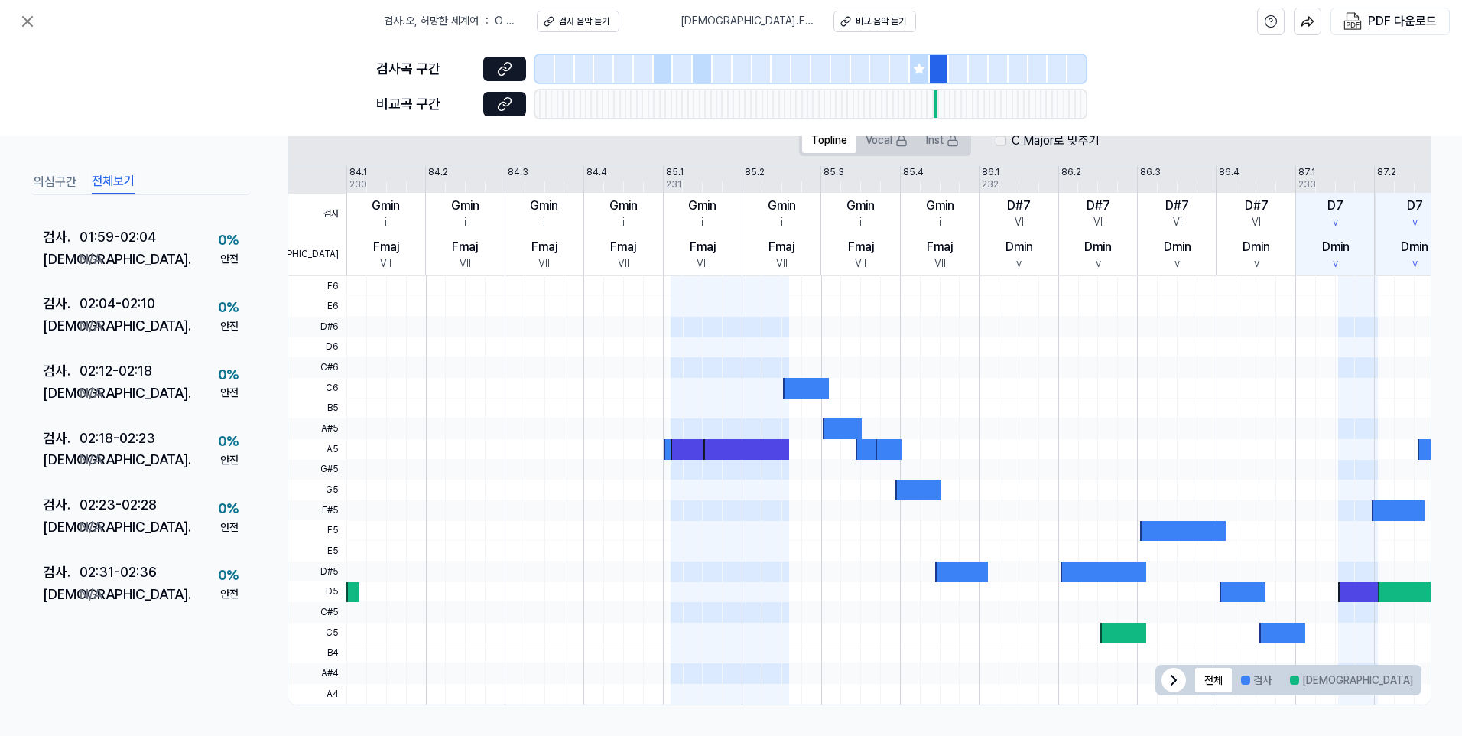
scroll to position [1215, 0]
